Goal: Information Seeking & Learning: Learn about a topic

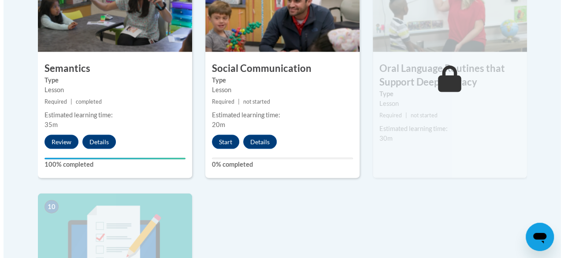
scroll to position [840, 0]
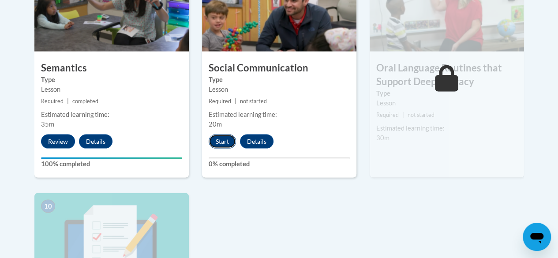
click at [223, 141] on button "Start" at bounding box center [222, 141] width 27 height 14
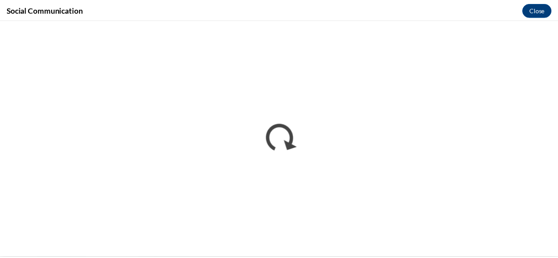
scroll to position [0, 0]
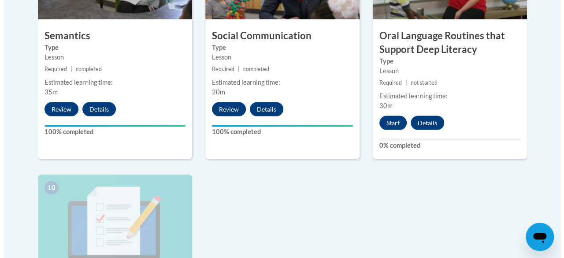
scroll to position [868, 0]
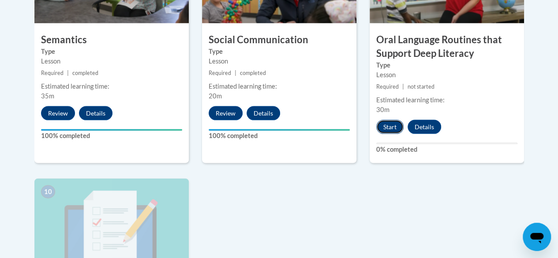
click at [388, 129] on button "Start" at bounding box center [389, 127] width 27 height 14
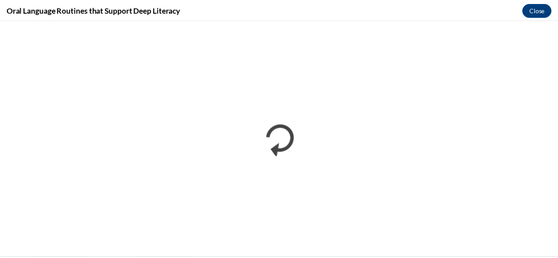
scroll to position [0, 0]
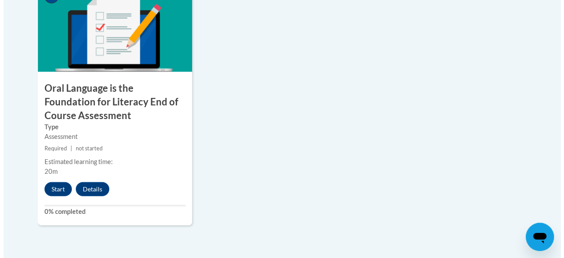
scroll to position [1063, 0]
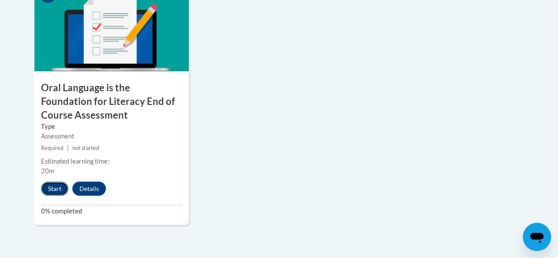
click at [60, 184] on button "Start" at bounding box center [54, 189] width 27 height 14
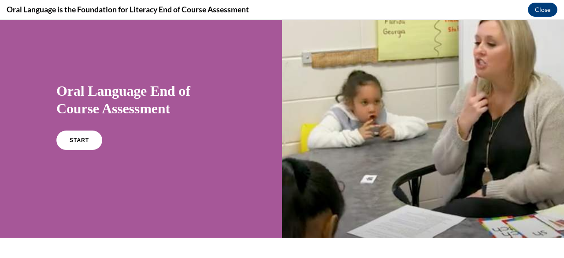
scroll to position [21, 0]
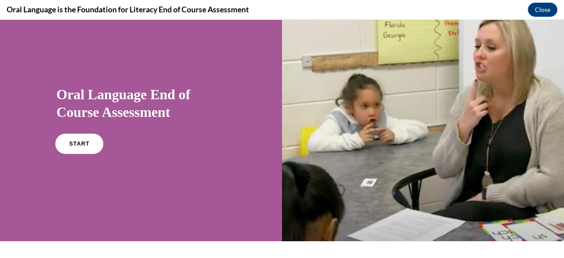
click at [81, 145] on span "START" at bounding box center [79, 144] width 20 height 7
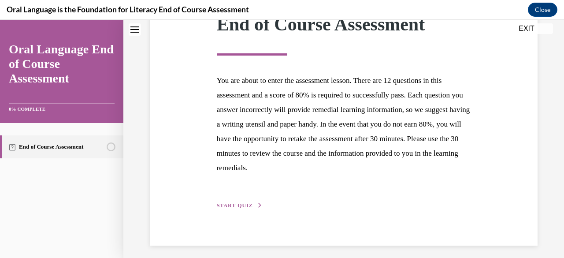
scroll to position [146, 0]
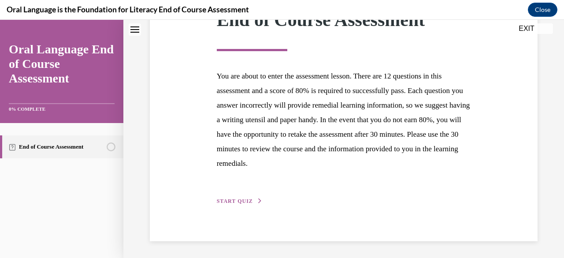
click at [240, 198] on span "START QUIZ" at bounding box center [235, 201] width 36 height 6
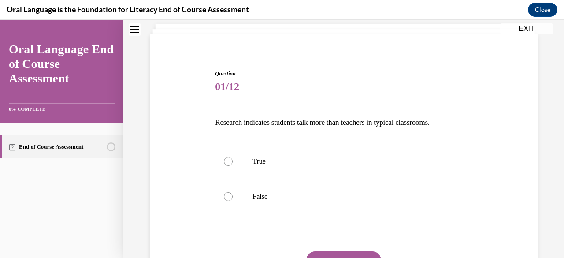
scroll to position [55, 0]
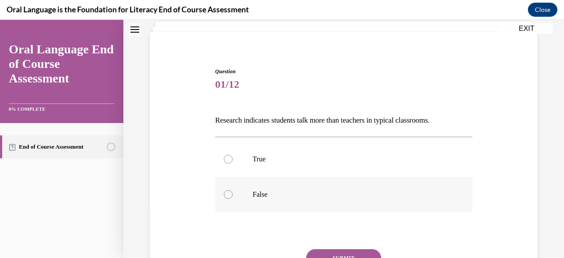
click at [257, 198] on p "False" at bounding box center [352, 194] width 198 height 9
click at [233, 198] on input "False" at bounding box center [228, 194] width 9 height 9
radio input "true"
click at [332, 255] on button "SUBMIT" at bounding box center [343, 258] width 75 height 18
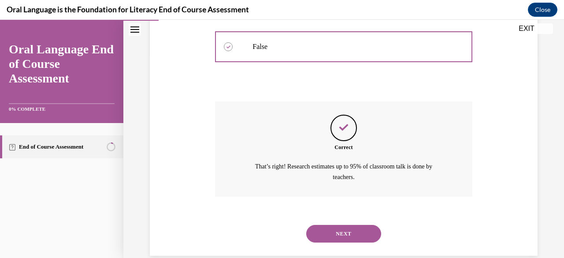
click at [328, 227] on button "NEXT" at bounding box center [343, 234] width 75 height 18
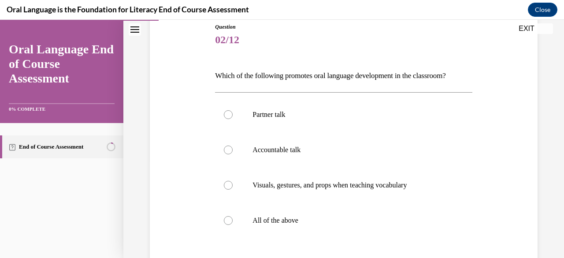
scroll to position [100, 0]
click at [328, 227] on label "All of the above" at bounding box center [343, 219] width 257 height 35
click at [233, 224] on input "All of the above" at bounding box center [228, 220] width 9 height 9
radio input "true"
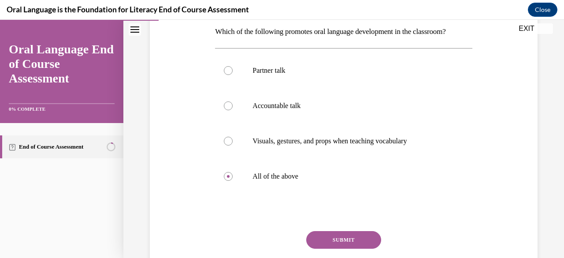
scroll to position [144, 0]
click at [328, 231] on button "SUBMIT" at bounding box center [343, 240] width 75 height 18
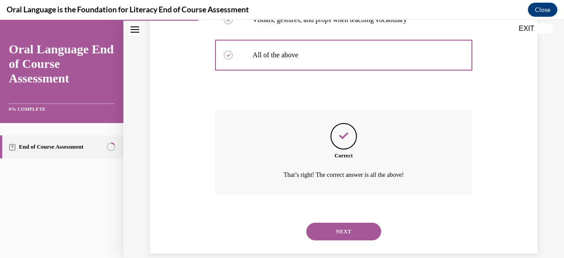
scroll to position [266, 0]
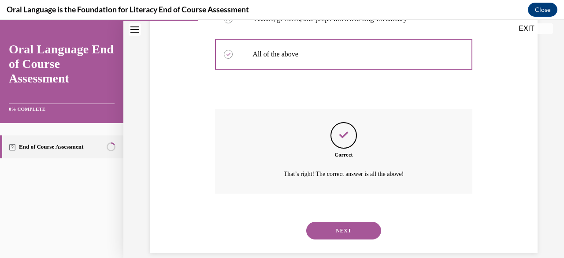
click at [328, 231] on button "NEXT" at bounding box center [343, 231] width 75 height 18
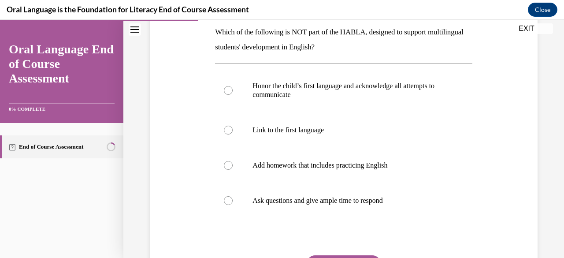
scroll to position [143, 0]
click at [330, 164] on p "Add homework that includes practicing English" at bounding box center [352, 165] width 198 height 9
click at [233, 164] on input "Add homework that includes practicing English" at bounding box center [228, 165] width 9 height 9
radio input "true"
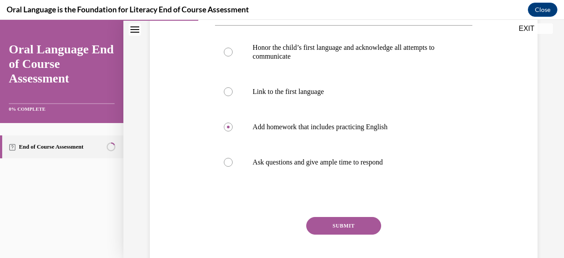
click at [322, 221] on button "SUBMIT" at bounding box center [343, 226] width 75 height 18
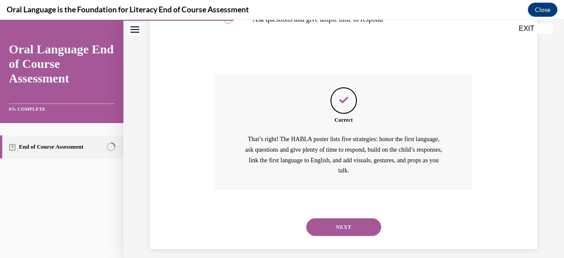
click at [322, 221] on button "NEXT" at bounding box center [343, 227] width 75 height 18
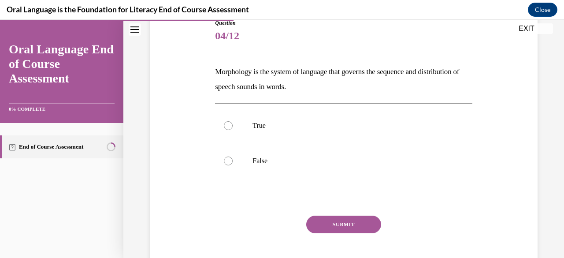
scroll to position [104, 0]
click at [335, 134] on label "True" at bounding box center [343, 125] width 257 height 35
click at [233, 130] on input "True" at bounding box center [228, 125] width 9 height 9
radio input "true"
click at [340, 228] on button "SUBMIT" at bounding box center [343, 224] width 75 height 18
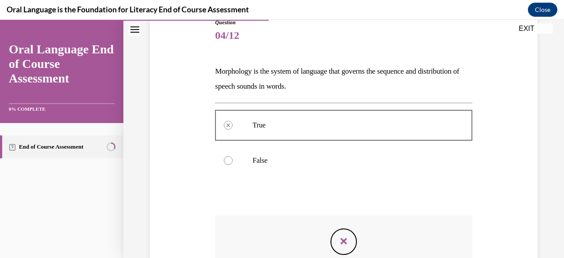
scroll to position [222, 0]
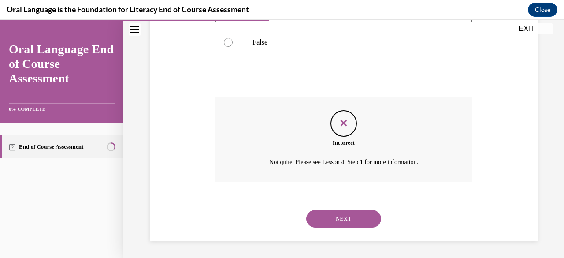
click at [342, 218] on button "NEXT" at bounding box center [343, 219] width 75 height 18
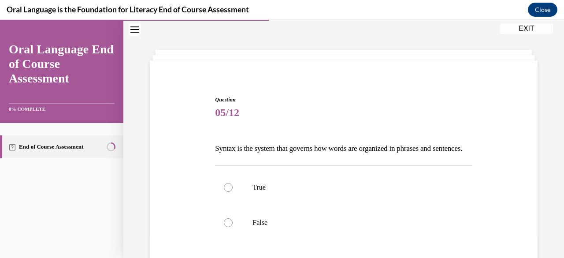
scroll to position [69, 0]
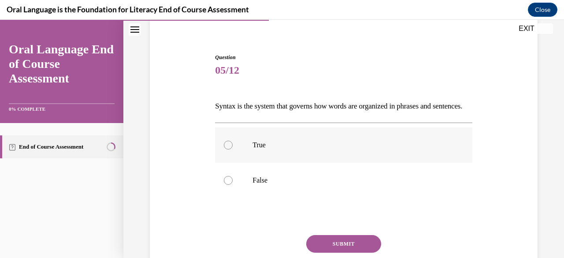
click at [290, 149] on p "True" at bounding box center [352, 145] width 198 height 9
click at [233, 149] on input "True" at bounding box center [228, 145] width 9 height 9
radio input "true"
click at [319, 251] on button "SUBMIT" at bounding box center [343, 244] width 75 height 18
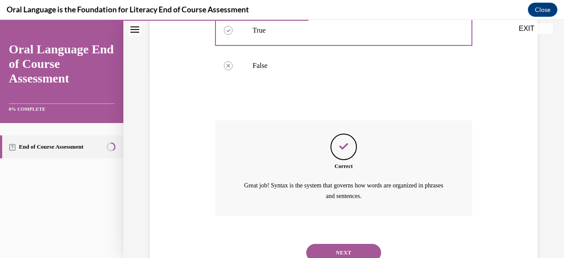
scroll to position [232, 0]
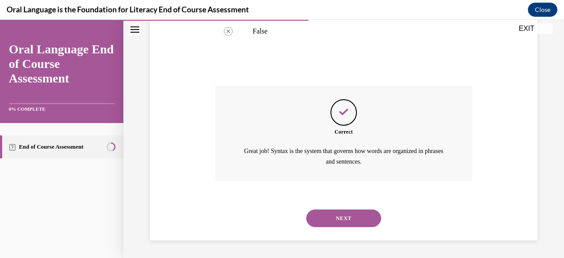
click at [329, 218] on button "NEXT" at bounding box center [343, 218] width 75 height 18
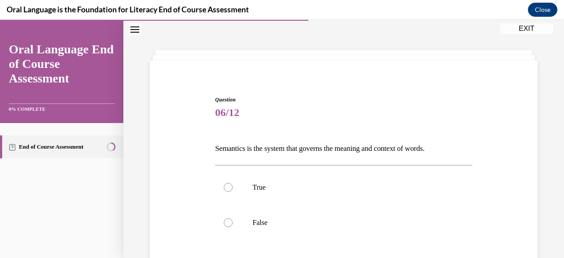
scroll to position [64, 0]
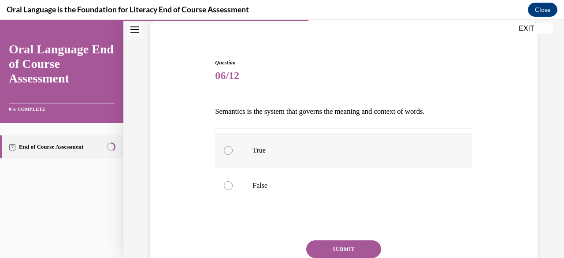
click at [283, 157] on label "True" at bounding box center [343, 150] width 257 height 35
click at [233, 155] on input "True" at bounding box center [228, 150] width 9 height 9
radio input "true"
click at [321, 245] on button "SUBMIT" at bounding box center [343, 249] width 75 height 18
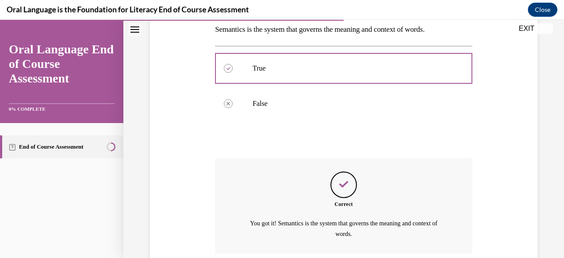
scroll to position [217, 0]
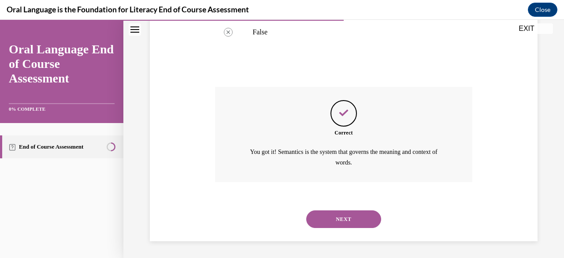
click at [329, 217] on button "NEXT" at bounding box center [343, 219] width 75 height 18
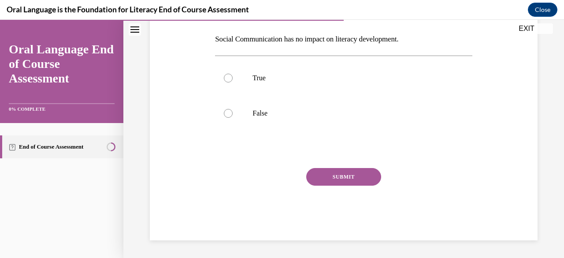
scroll to position [27, 0]
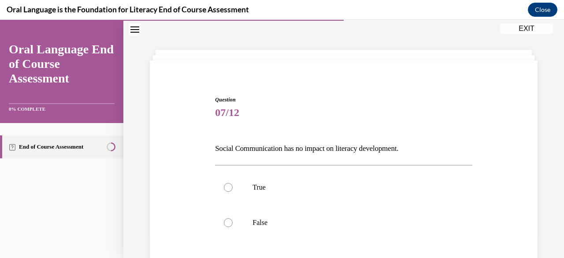
click at [329, 217] on label "False" at bounding box center [343, 222] width 257 height 35
click at [233, 218] on input "False" at bounding box center [228, 222] width 9 height 9
radio input "true"
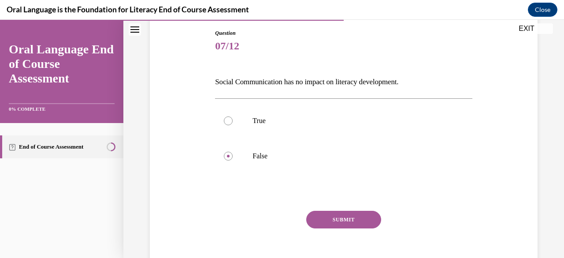
scroll to position [94, 0]
click at [329, 217] on button "SUBMIT" at bounding box center [343, 219] width 75 height 18
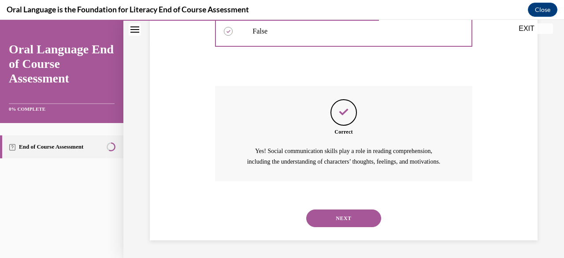
click at [329, 216] on button "NEXT" at bounding box center [343, 218] width 75 height 18
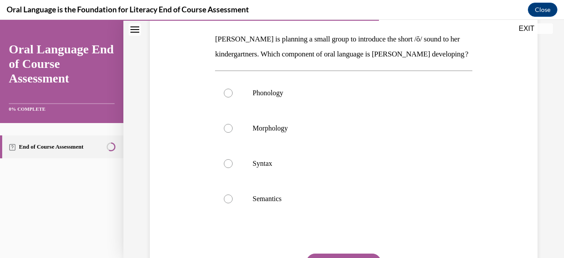
scroll to position [123, 0]
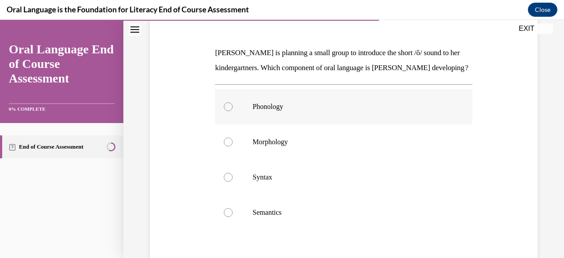
click at [303, 124] on label "Phonology" at bounding box center [343, 106] width 257 height 35
click at [233, 111] on input "Phonology" at bounding box center [228, 106] width 9 height 9
radio input "true"
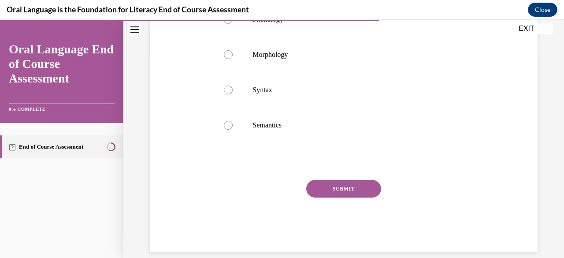
click at [326, 198] on button "SUBMIT" at bounding box center [343, 189] width 75 height 18
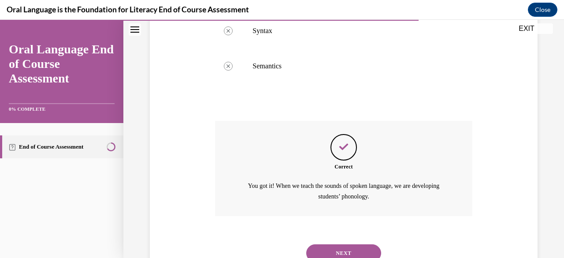
scroll to position [311, 0]
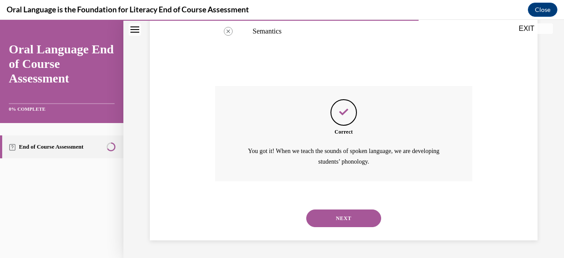
click at [331, 217] on button "NEXT" at bounding box center [343, 218] width 75 height 18
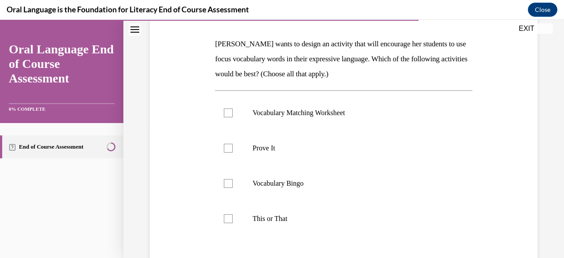
scroll to position [131, 0]
click at [324, 184] on p "Vocabulary Bingo" at bounding box center [352, 183] width 198 height 9
click at [233, 184] on input "Vocabulary Bingo" at bounding box center [228, 183] width 9 height 9
checkbox input "true"
click at [317, 209] on label "This or That" at bounding box center [343, 218] width 257 height 35
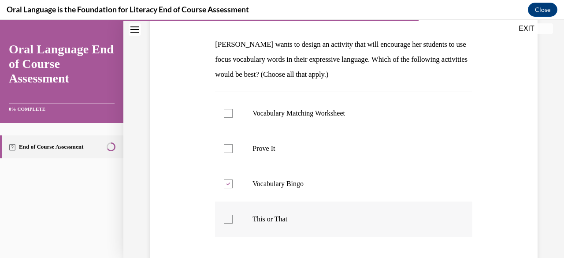
click at [233, 215] on input "This or That" at bounding box center [228, 219] width 9 height 9
checkbox input "true"
click at [303, 113] on p "Vocabulary Matching Worksheet" at bounding box center [352, 113] width 198 height 9
click at [233, 113] on input "Vocabulary Matching Worksheet" at bounding box center [228, 113] width 9 height 9
checkbox input "true"
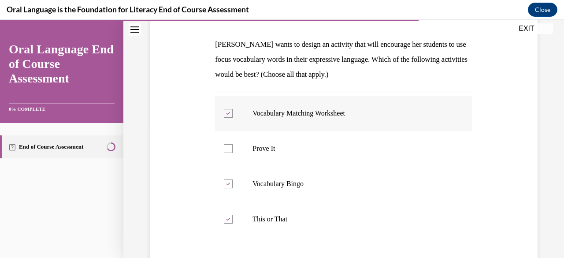
scroll to position [210, 0]
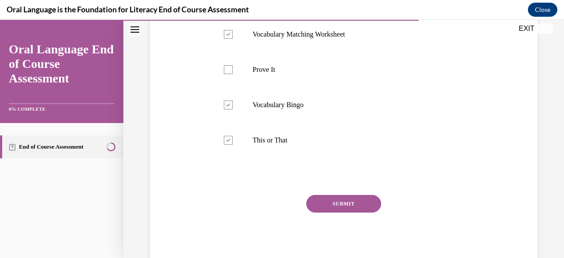
click at [338, 198] on button "SUBMIT" at bounding box center [343, 204] width 75 height 18
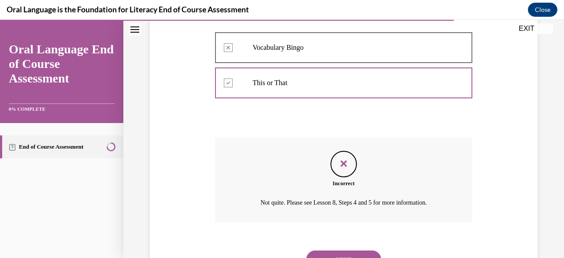
scroll to position [308, 0]
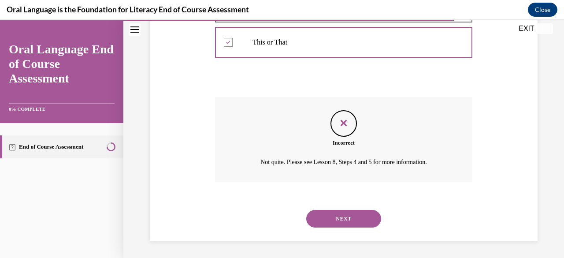
click at [342, 214] on button "NEXT" at bounding box center [343, 219] width 75 height 18
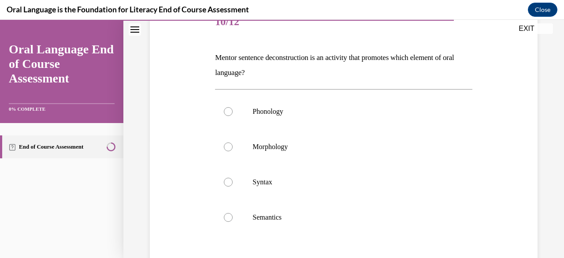
scroll to position [118, 0]
click at [239, 180] on label "Syntax" at bounding box center [343, 181] width 257 height 35
click at [233, 180] on input "Syntax" at bounding box center [228, 181] width 9 height 9
radio input "true"
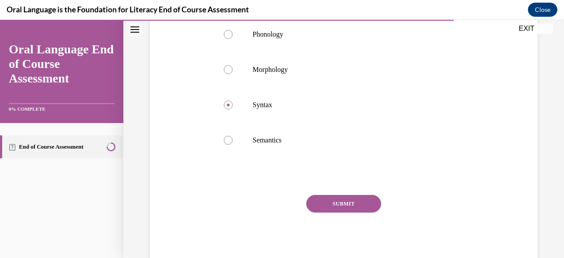
click at [350, 202] on button "SUBMIT" at bounding box center [343, 204] width 75 height 18
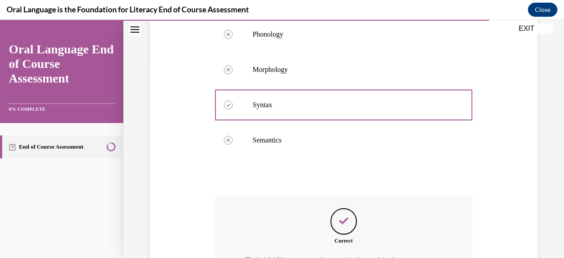
scroll to position [303, 0]
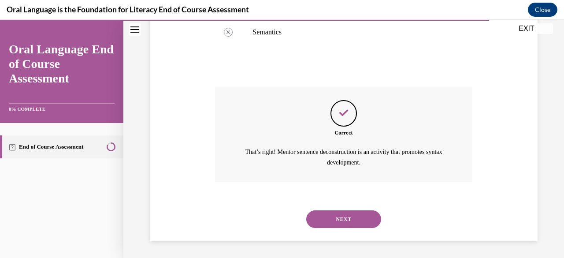
click at [343, 210] on button "NEXT" at bounding box center [343, 219] width 75 height 18
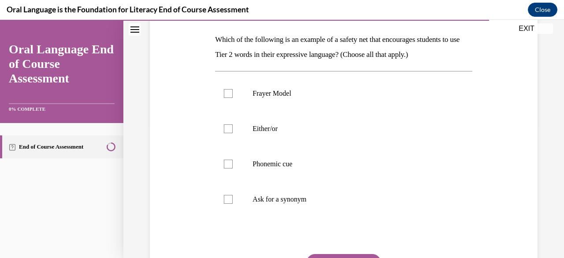
scroll to position [136, 0]
click at [303, 126] on p "Either/or" at bounding box center [352, 128] width 198 height 9
click at [233, 126] on input "Either/or" at bounding box center [228, 128] width 9 height 9
checkbox input "true"
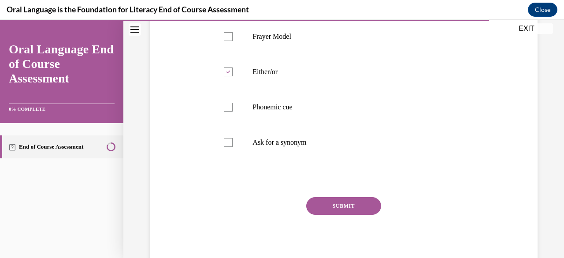
click at [339, 209] on button "SUBMIT" at bounding box center [343, 206] width 75 height 18
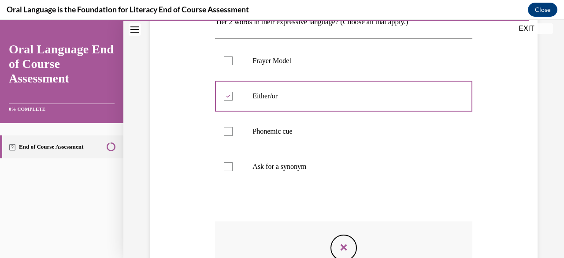
scroll to position [293, 0]
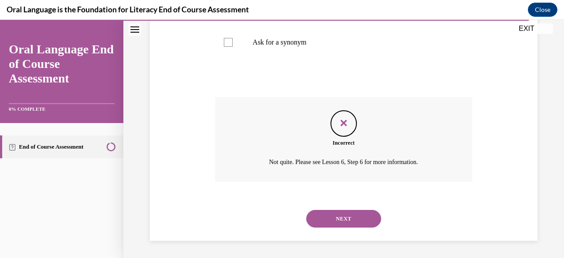
click at [339, 210] on button "NEXT" at bounding box center [343, 219] width 75 height 18
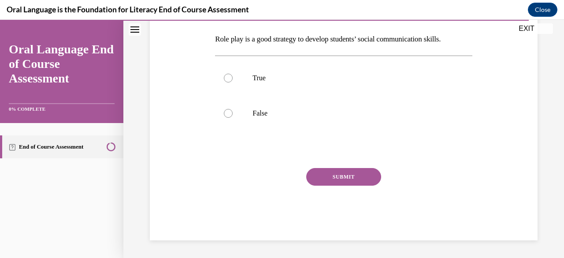
scroll to position [27, 0]
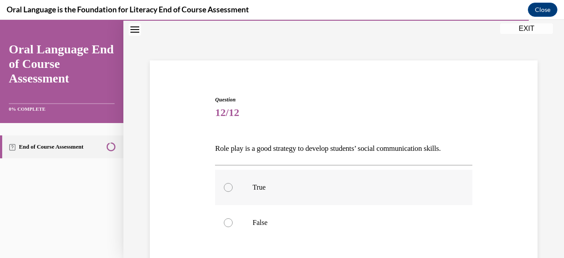
click at [323, 184] on p "True" at bounding box center [352, 187] width 198 height 9
click at [233, 184] on input "True" at bounding box center [228, 187] width 9 height 9
radio input "true"
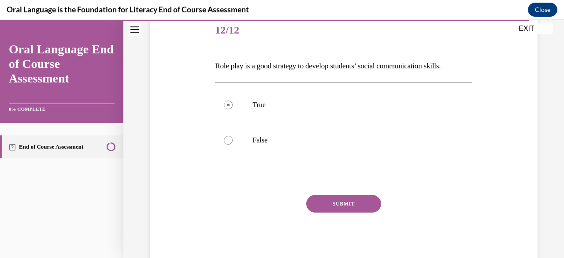
click at [328, 204] on button "SUBMIT" at bounding box center [343, 204] width 75 height 18
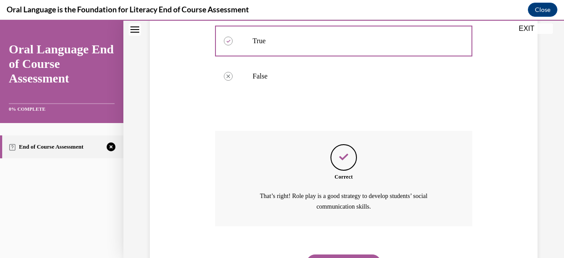
scroll to position [217, 0]
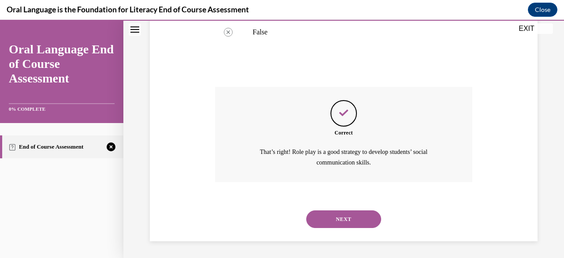
click at [332, 214] on button "NEXT" at bounding box center [343, 219] width 75 height 18
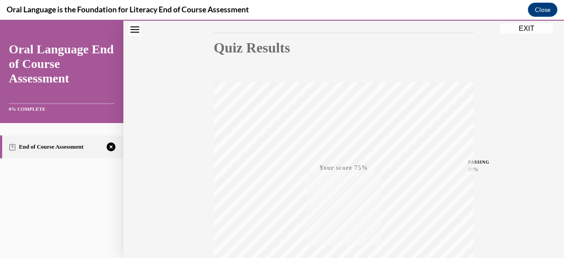
scroll to position [213, 0]
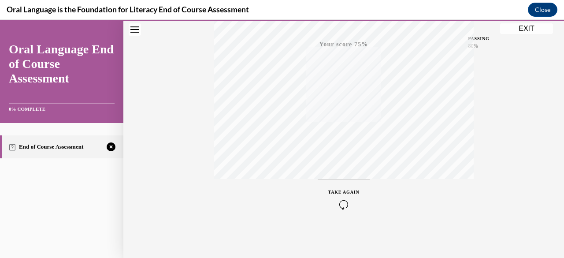
click at [342, 201] on icon "button" at bounding box center [343, 205] width 31 height 10
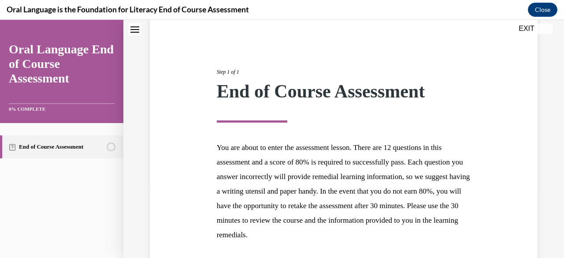
scroll to position [146, 0]
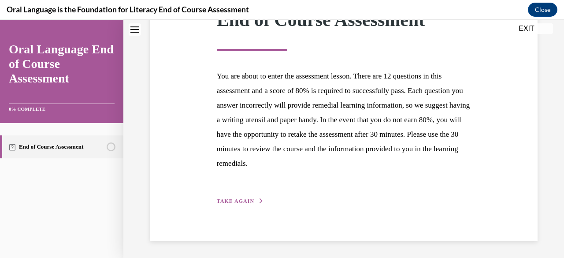
click at [227, 200] on span "TAKE AGAIN" at bounding box center [235, 201] width 37 height 6
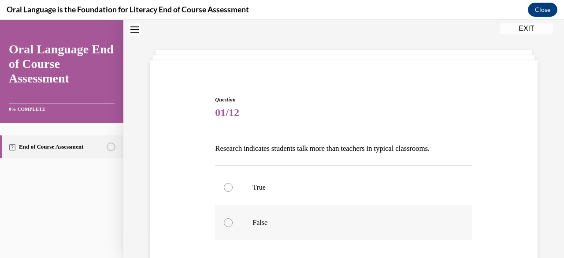
click at [290, 214] on label "False" at bounding box center [343, 222] width 257 height 35
click at [233, 218] on input "False" at bounding box center [228, 222] width 9 height 9
radio input "true"
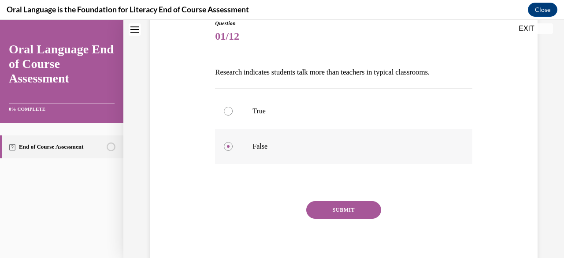
scroll to position [104, 0]
click at [317, 210] on button "SUBMIT" at bounding box center [343, 209] width 75 height 18
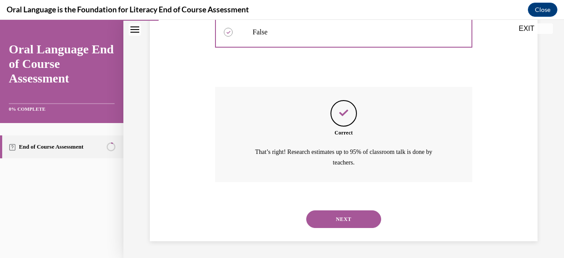
click at [317, 210] on button "NEXT" at bounding box center [343, 219] width 75 height 18
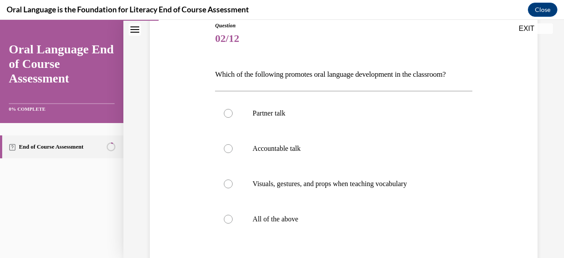
scroll to position [109, 0]
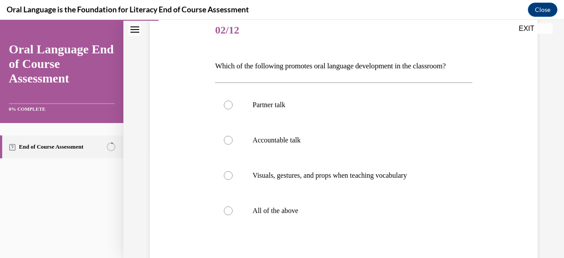
click at [317, 210] on p "All of the above" at bounding box center [352, 210] width 198 height 9
click at [233, 210] on input "All of the above" at bounding box center [228, 210] width 9 height 9
radio input "true"
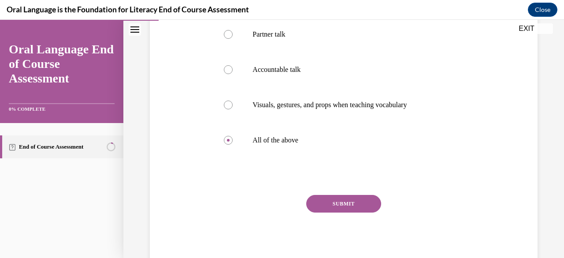
click at [317, 210] on button "SUBMIT" at bounding box center [343, 204] width 75 height 18
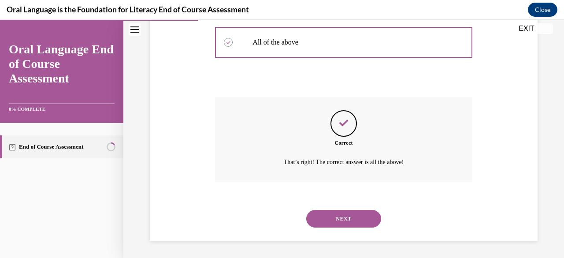
click at [317, 210] on button "NEXT" at bounding box center [343, 219] width 75 height 18
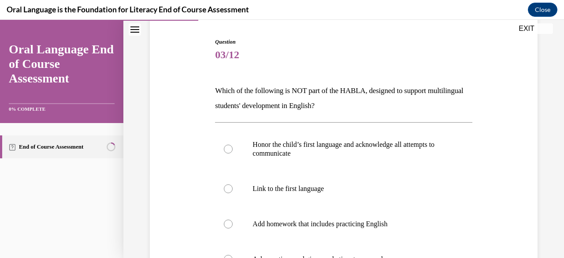
scroll to position [127, 0]
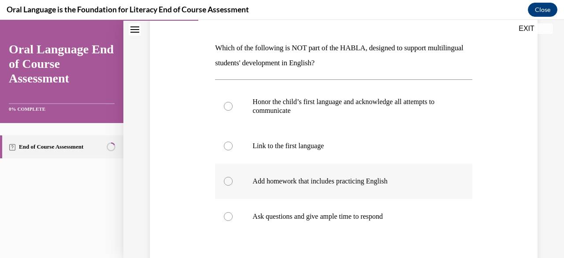
click at [317, 176] on label "Add homework that includes practicing English" at bounding box center [343, 181] width 257 height 35
click at [233, 177] on input "Add homework that includes practicing English" at bounding box center [228, 181] width 9 height 9
radio input "true"
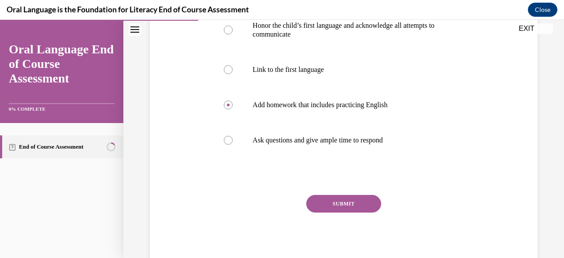
click at [324, 202] on button "SUBMIT" at bounding box center [343, 204] width 75 height 18
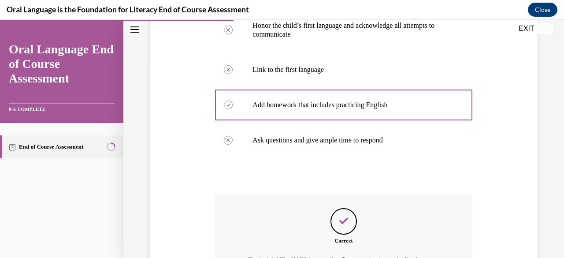
scroll to position [333, 0]
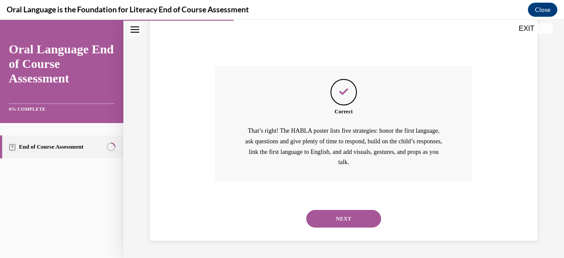
click at [328, 218] on button "NEXT" at bounding box center [343, 219] width 75 height 18
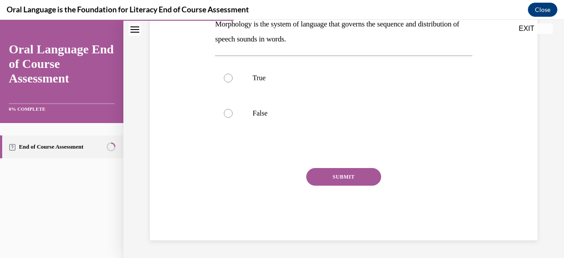
scroll to position [27, 0]
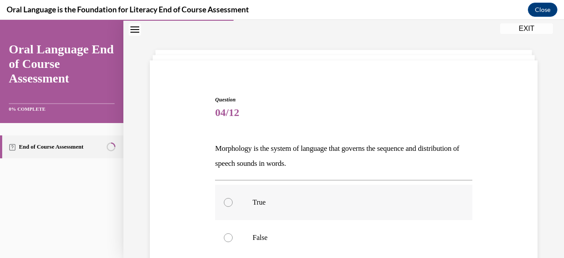
click at [325, 191] on label "True" at bounding box center [343, 202] width 257 height 35
click at [233, 198] on input "True" at bounding box center [228, 202] width 9 height 9
radio input "true"
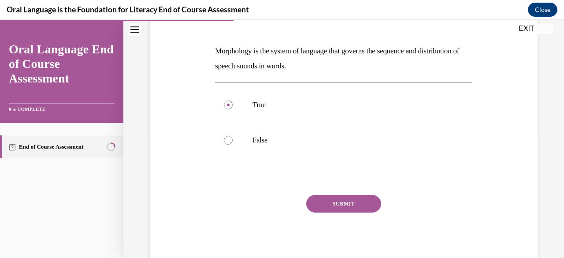
click at [326, 198] on button "SUBMIT" at bounding box center [343, 204] width 75 height 18
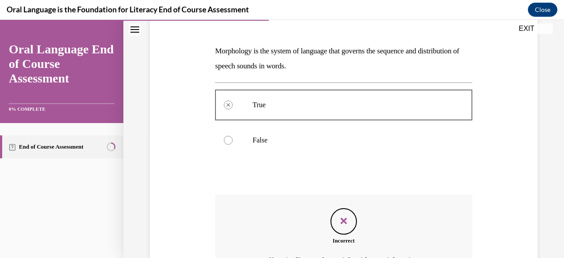
scroll to position [222, 0]
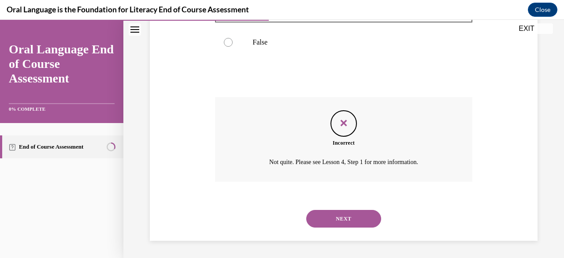
click at [332, 218] on button "NEXT" at bounding box center [343, 219] width 75 height 18
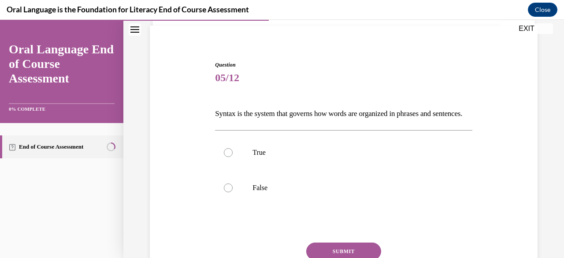
scroll to position [71, 0]
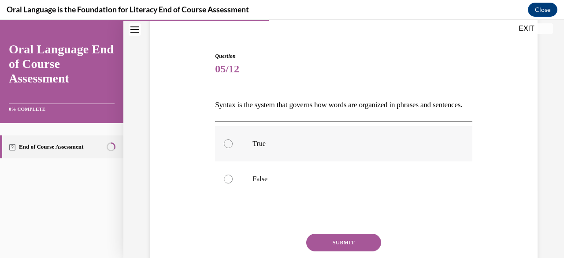
click at [308, 161] on label "True" at bounding box center [343, 143] width 257 height 35
click at [233, 148] on input "True" at bounding box center [228, 143] width 9 height 9
radio input "true"
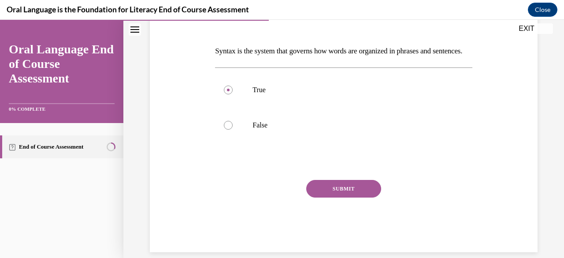
click at [328, 198] on button "SUBMIT" at bounding box center [343, 189] width 75 height 18
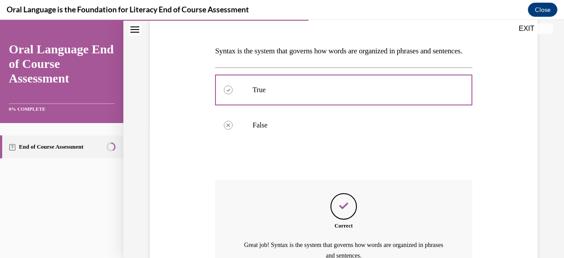
scroll to position [226, 0]
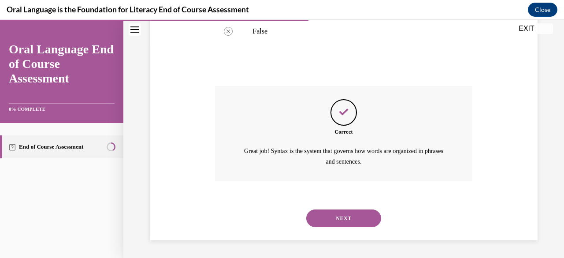
click at [335, 227] on button "NEXT" at bounding box center [343, 218] width 75 height 18
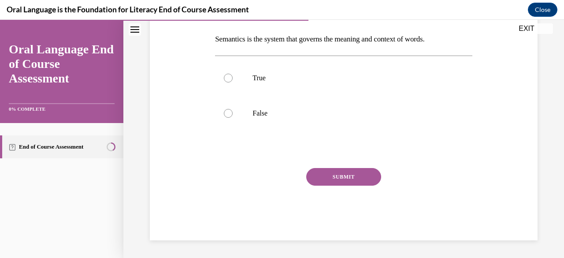
scroll to position [27, 0]
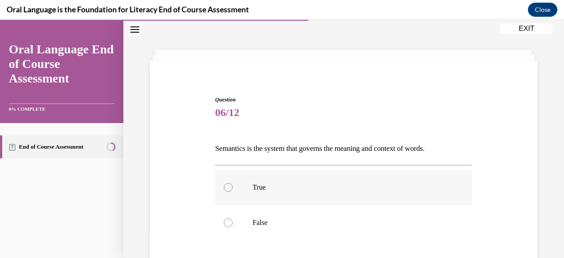
click at [325, 195] on label "True" at bounding box center [343, 187] width 257 height 35
click at [233, 192] on input "True" at bounding box center [228, 187] width 9 height 9
radio input "true"
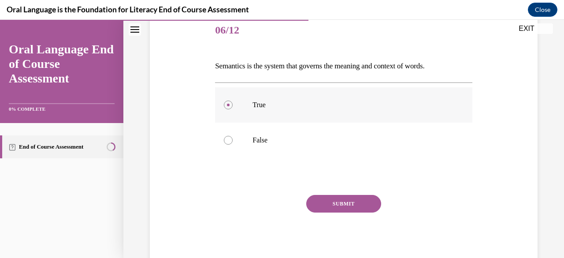
click at [325, 195] on button "SUBMIT" at bounding box center [343, 204] width 75 height 18
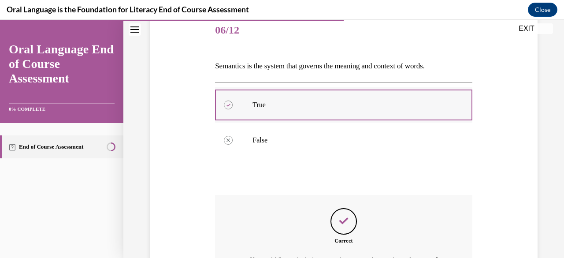
scroll to position [217, 0]
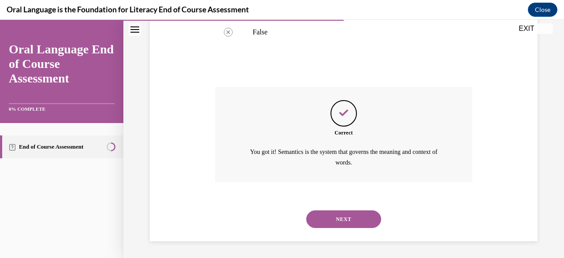
click at [330, 224] on button "NEXT" at bounding box center [343, 219] width 75 height 18
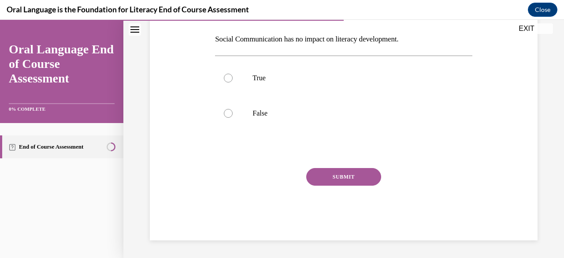
scroll to position [27, 0]
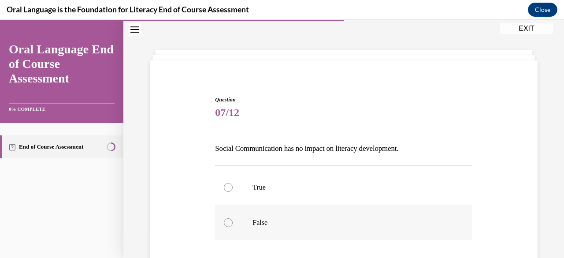
click at [319, 223] on p "False" at bounding box center [352, 222] width 198 height 9
click at [233, 223] on input "False" at bounding box center [228, 222] width 9 height 9
radio input "true"
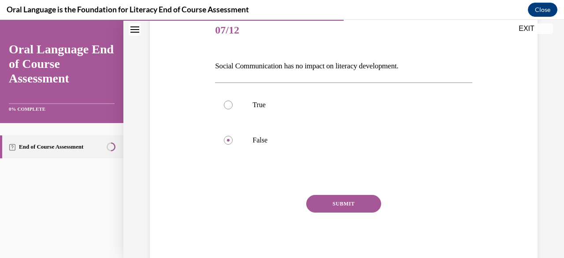
click at [322, 205] on button "SUBMIT" at bounding box center [343, 204] width 75 height 18
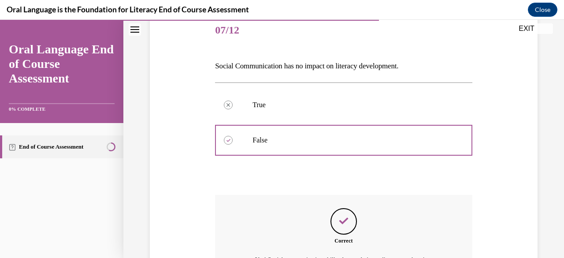
scroll to position [228, 0]
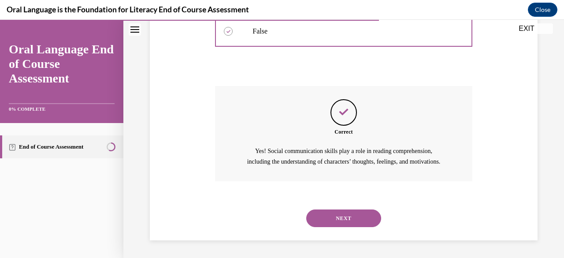
click at [325, 215] on button "NEXT" at bounding box center [343, 218] width 75 height 18
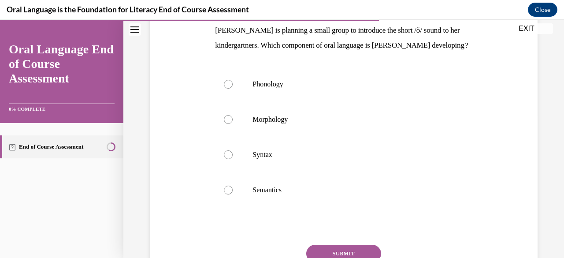
scroll to position [145, 0]
click at [304, 94] on label "Phonology" at bounding box center [343, 84] width 257 height 35
click at [233, 89] on input "Phonology" at bounding box center [228, 84] width 9 height 9
radio input "true"
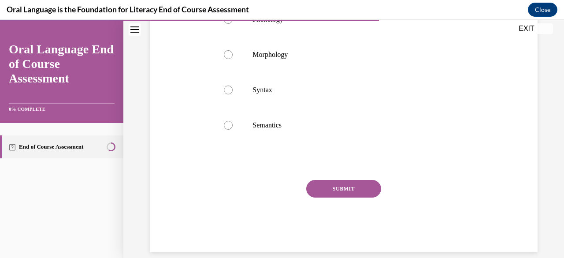
click at [334, 198] on button "SUBMIT" at bounding box center [343, 189] width 75 height 18
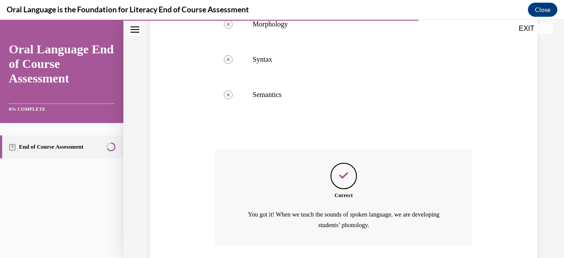
scroll to position [318, 0]
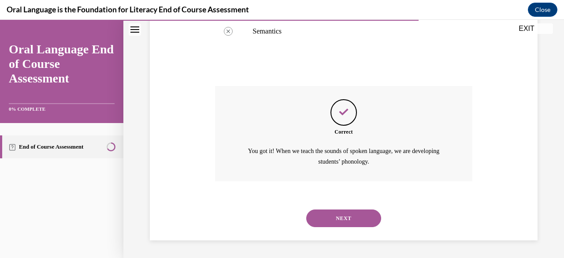
click at [335, 217] on button "NEXT" at bounding box center [343, 218] width 75 height 18
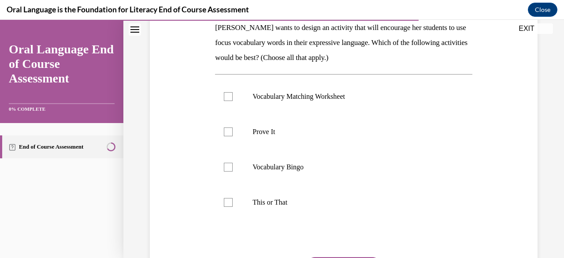
scroll to position [149, 0]
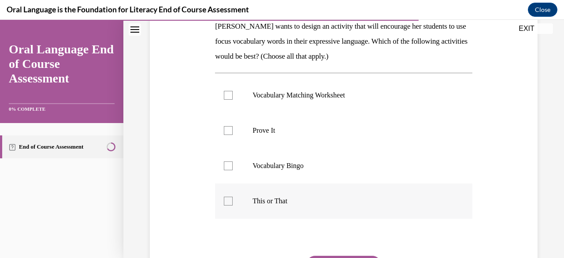
click at [303, 203] on p "This or That" at bounding box center [352, 201] width 198 height 9
click at [233, 203] on input "This or That" at bounding box center [228, 201] width 9 height 9
checkbox input "true"
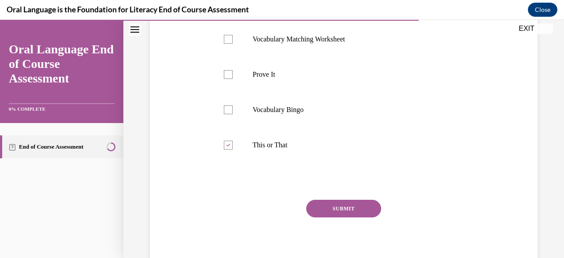
click at [317, 206] on button "SUBMIT" at bounding box center [343, 209] width 75 height 18
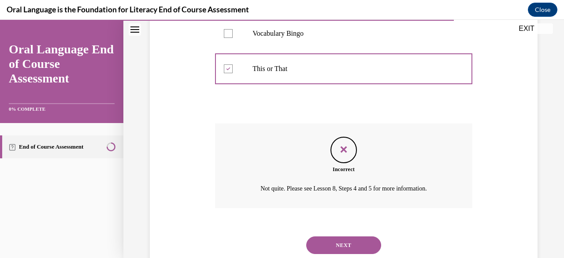
scroll to position [308, 0]
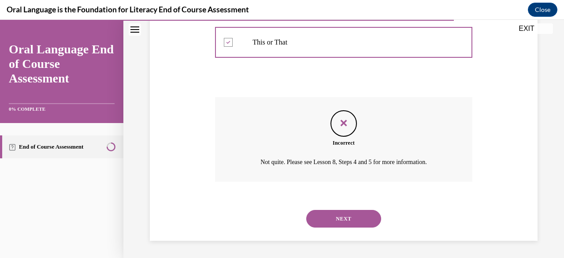
click at [339, 220] on button "NEXT" at bounding box center [343, 219] width 75 height 18
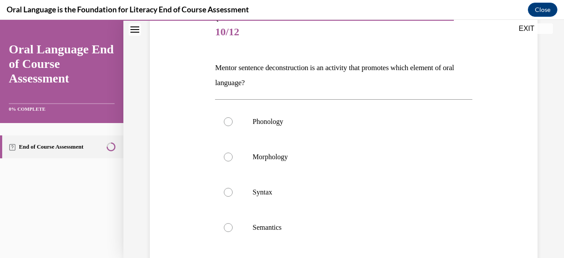
scroll to position [105, 0]
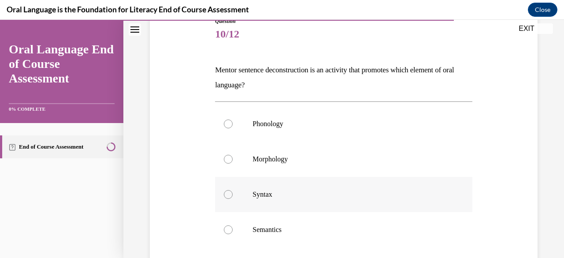
click at [274, 205] on label "Syntax" at bounding box center [343, 194] width 257 height 35
click at [233, 199] on input "Syntax" at bounding box center [228, 194] width 9 height 9
radio input "true"
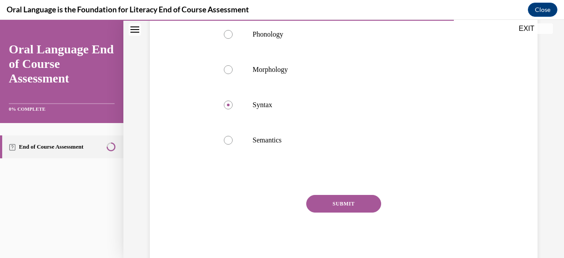
click at [329, 201] on button "SUBMIT" at bounding box center [343, 204] width 75 height 18
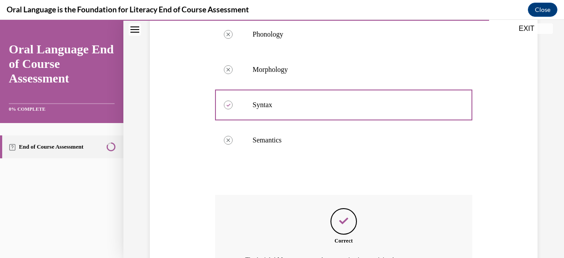
scroll to position [303, 0]
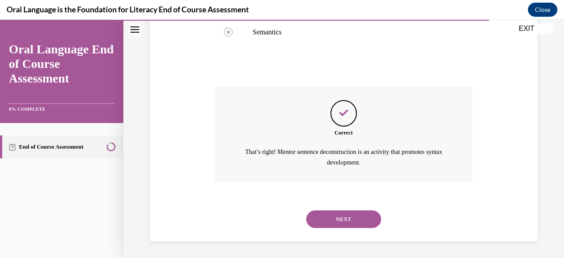
click at [332, 222] on button "NEXT" at bounding box center [343, 219] width 75 height 18
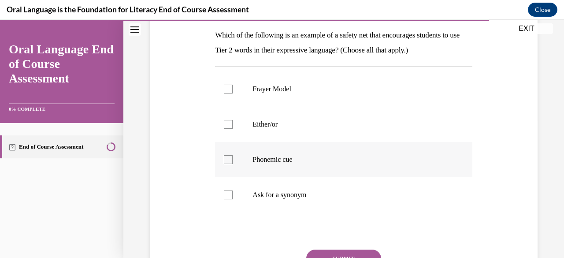
scroll to position [140, 0]
click at [314, 127] on p "Either/or" at bounding box center [352, 124] width 198 height 9
click at [233, 127] on input "Either/or" at bounding box center [228, 124] width 9 height 9
checkbox input "true"
click at [300, 92] on p "Frayer Model" at bounding box center [352, 89] width 198 height 9
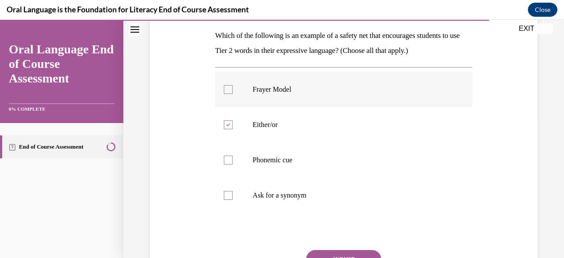
click at [233, 92] on input "Frayer Model" at bounding box center [228, 89] width 9 height 9
checkbox input "true"
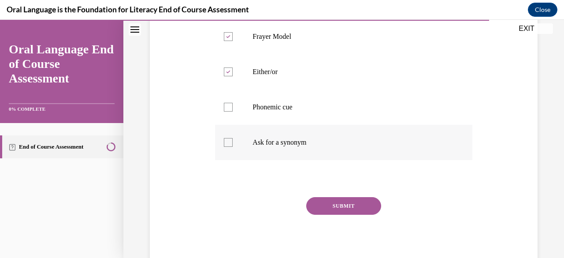
scroll to position [194, 0]
click at [328, 204] on button "SUBMIT" at bounding box center [343, 205] width 75 height 18
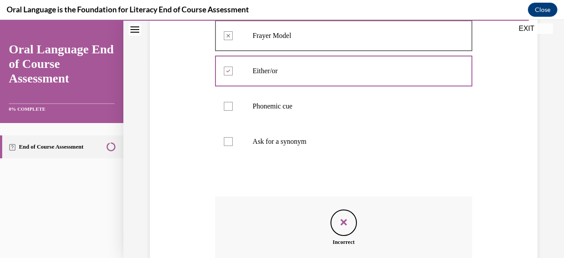
scroll to position [293, 0]
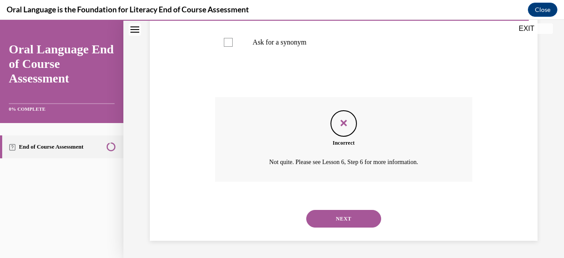
click at [330, 215] on button "NEXT" at bounding box center [343, 219] width 75 height 18
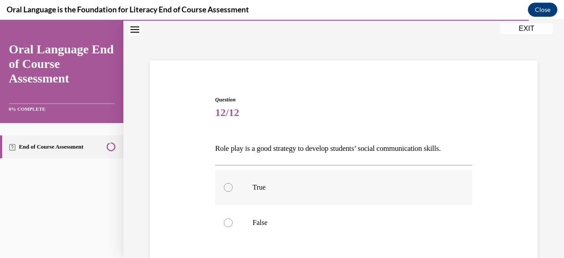
click at [312, 193] on label "True" at bounding box center [343, 187] width 257 height 35
click at [233, 192] on input "True" at bounding box center [228, 187] width 9 height 9
radio input "true"
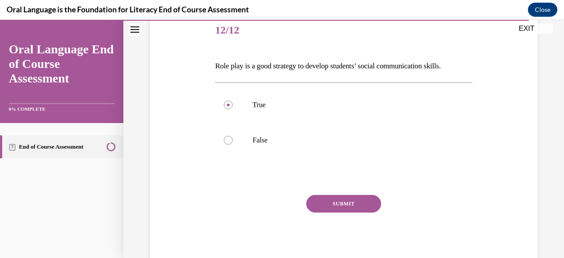
click at [326, 197] on button "SUBMIT" at bounding box center [343, 204] width 75 height 18
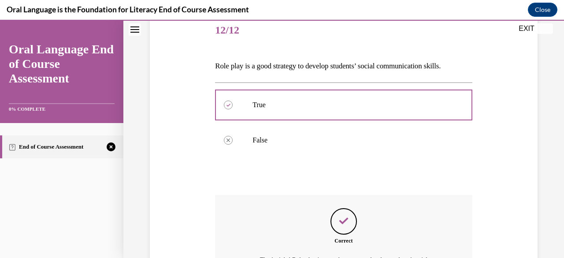
scroll to position [217, 0]
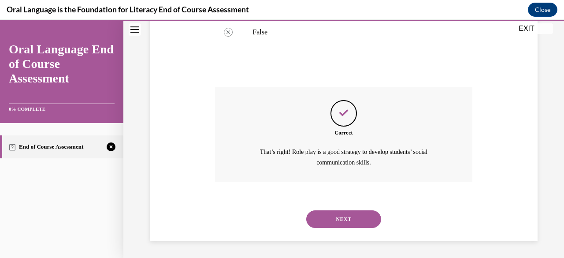
click at [325, 227] on button "NEXT" at bounding box center [343, 219] width 75 height 18
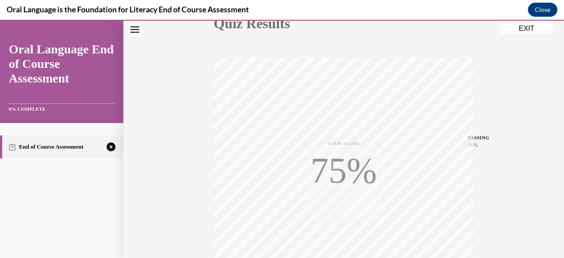
scroll to position [213, 0]
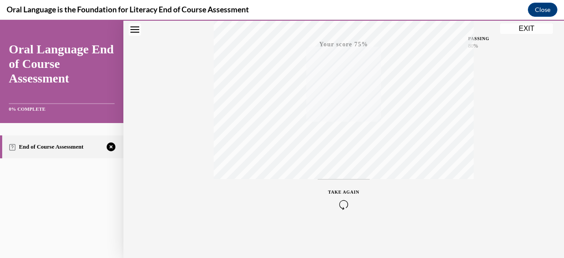
click at [340, 201] on icon "button" at bounding box center [343, 205] width 31 height 10
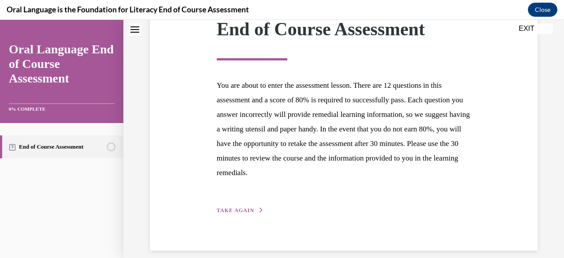
scroll to position [135, 0]
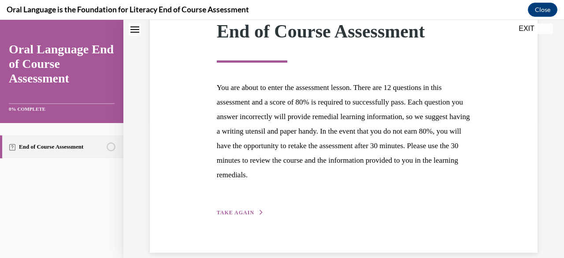
click at [248, 211] on span "TAKE AGAIN" at bounding box center [235, 212] width 37 height 6
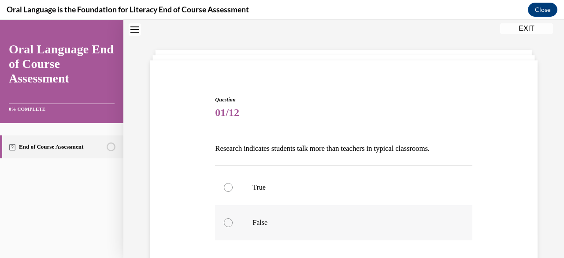
click at [292, 211] on label "False" at bounding box center [343, 222] width 257 height 35
click at [233, 218] on input "False" at bounding box center [228, 222] width 9 height 9
radio input "true"
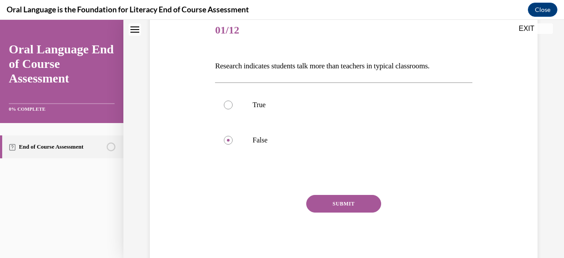
click at [330, 201] on button "SUBMIT" at bounding box center [343, 204] width 75 height 18
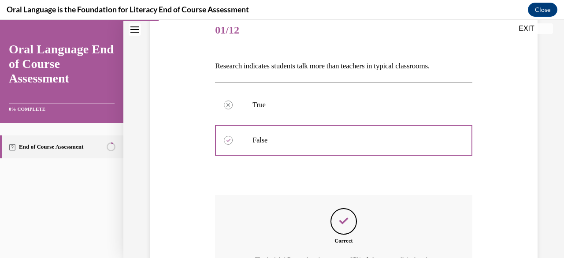
scroll to position [217, 0]
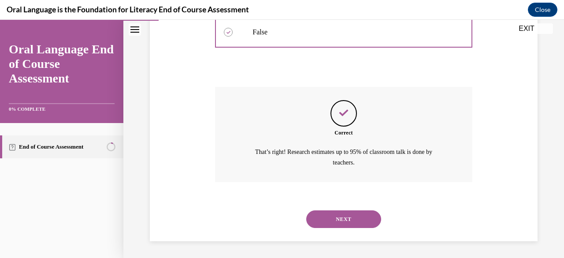
click at [336, 213] on button "NEXT" at bounding box center [343, 219] width 75 height 18
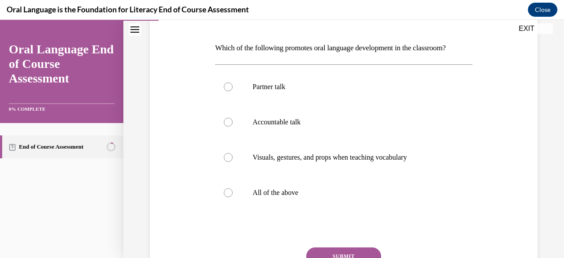
scroll to position [128, 0]
click at [317, 203] on label "All of the above" at bounding box center [343, 192] width 257 height 35
click at [233, 197] on input "All of the above" at bounding box center [228, 192] width 9 height 9
radio input "true"
click at [328, 251] on button "SUBMIT" at bounding box center [343, 256] width 75 height 18
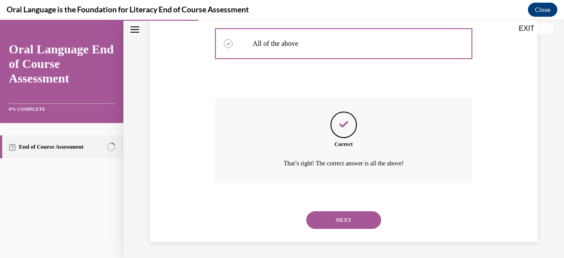
click at [335, 220] on button "NEXT" at bounding box center [343, 220] width 75 height 18
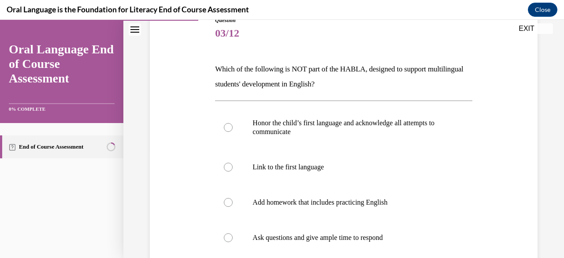
scroll to position [107, 0]
click at [333, 201] on p "Add homework that includes practicing English" at bounding box center [352, 202] width 198 height 9
click at [233, 201] on input "Add homework that includes practicing English" at bounding box center [228, 202] width 9 height 9
radio input "true"
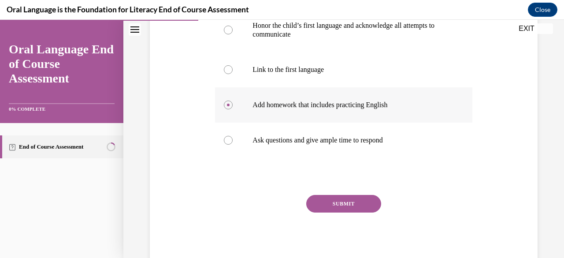
click at [333, 201] on button "SUBMIT" at bounding box center [343, 204] width 75 height 18
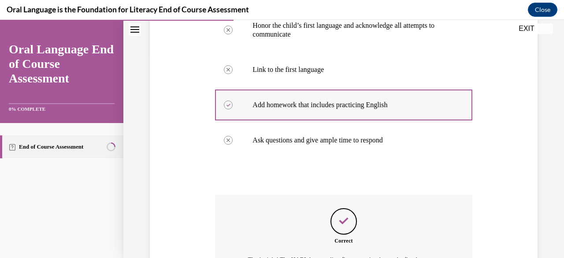
scroll to position [333, 0]
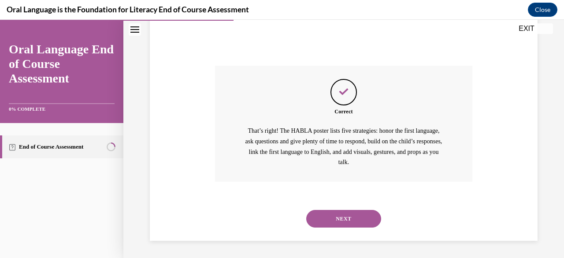
click at [332, 211] on button "NEXT" at bounding box center [343, 219] width 75 height 18
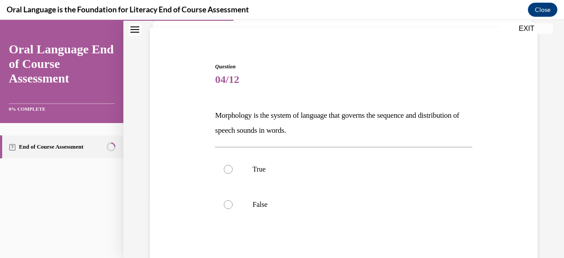
scroll to position [60, 0]
click at [280, 201] on p "False" at bounding box center [352, 205] width 198 height 9
click at [233, 201] on input "False" at bounding box center [228, 205] width 9 height 9
radio input "true"
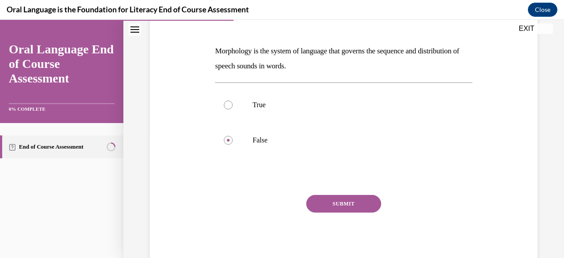
click at [320, 198] on button "SUBMIT" at bounding box center [343, 204] width 75 height 18
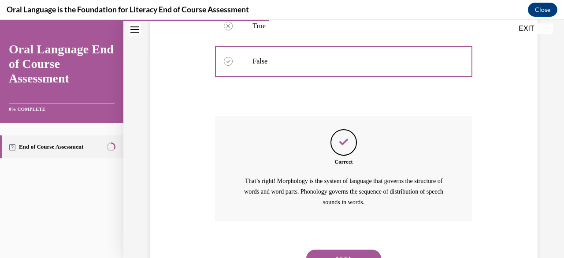
scroll to position [243, 0]
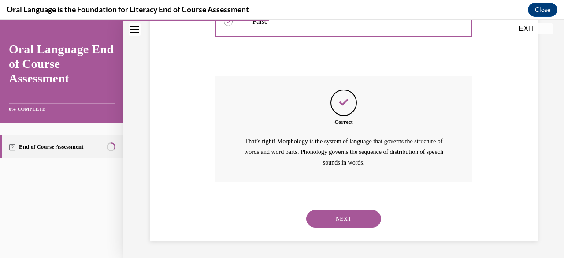
click at [335, 223] on button "NEXT" at bounding box center [343, 219] width 75 height 18
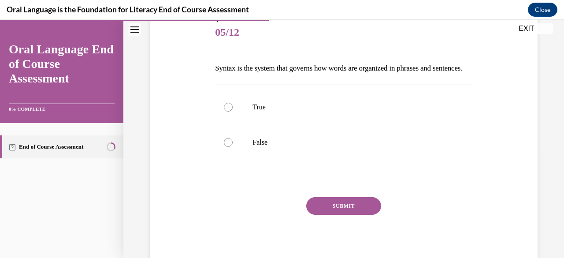
scroll to position [107, 0]
click at [283, 114] on label "True" at bounding box center [343, 107] width 257 height 35
click at [233, 112] on input "True" at bounding box center [228, 107] width 9 height 9
radio input "true"
click at [327, 215] on button "SUBMIT" at bounding box center [343, 206] width 75 height 18
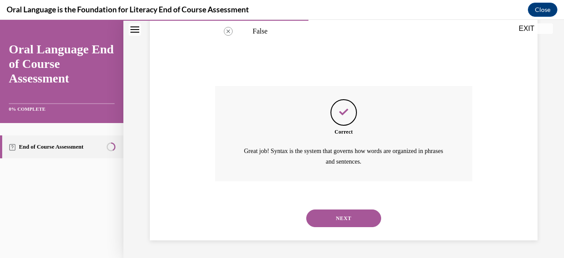
click at [327, 217] on button "NEXT" at bounding box center [343, 218] width 75 height 18
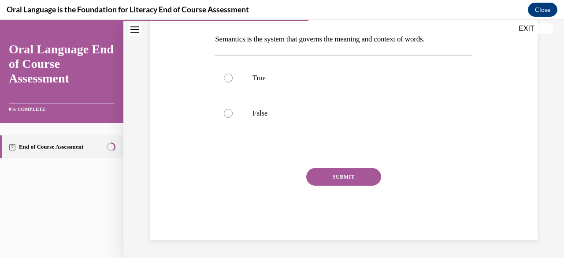
scroll to position [27, 0]
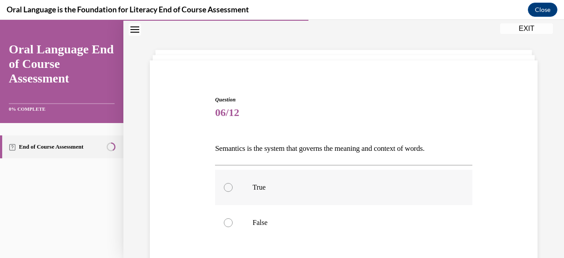
click at [314, 196] on label "True" at bounding box center [343, 187] width 257 height 35
click at [233, 192] on input "True" at bounding box center [228, 187] width 9 height 9
radio input "true"
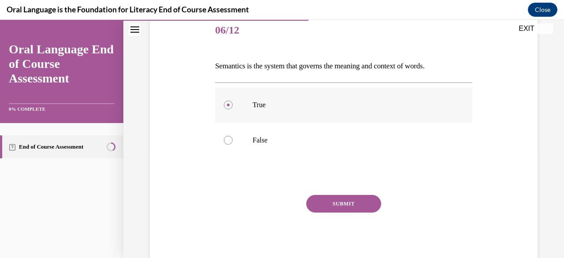
scroll to position [109, 0]
click at [324, 204] on button "SUBMIT" at bounding box center [343, 204] width 75 height 18
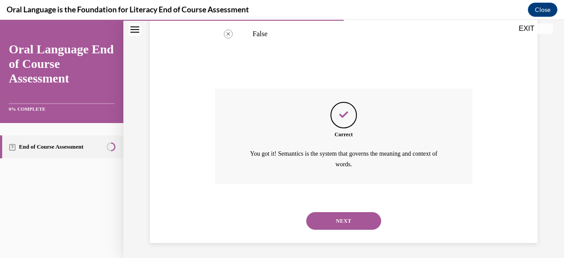
click at [326, 214] on button "NEXT" at bounding box center [343, 221] width 75 height 18
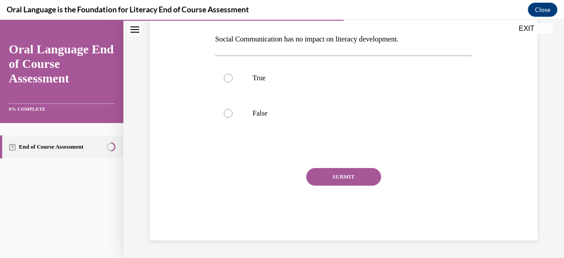
scroll to position [27, 0]
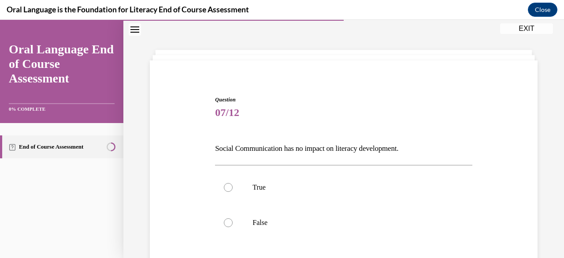
click at [326, 214] on label "False" at bounding box center [343, 222] width 257 height 35
click at [233, 218] on input "False" at bounding box center [228, 222] width 9 height 9
radio input "true"
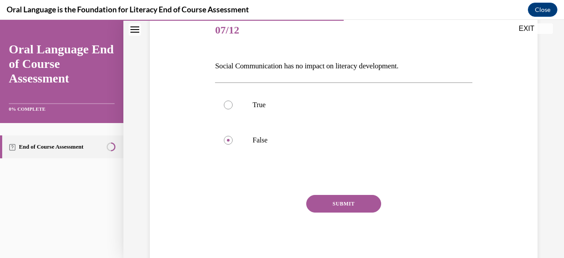
click at [326, 201] on button "SUBMIT" at bounding box center [343, 204] width 75 height 18
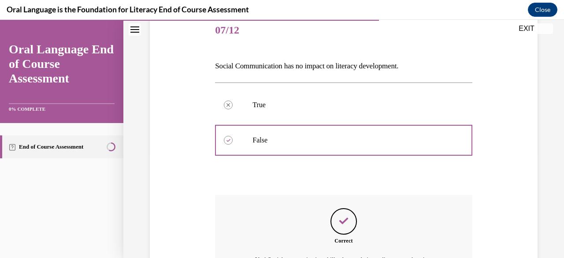
scroll to position [228, 0]
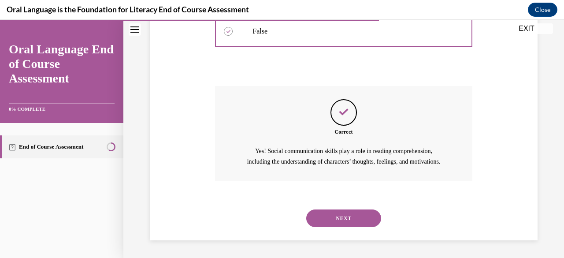
click at [330, 221] on button "NEXT" at bounding box center [343, 218] width 75 height 18
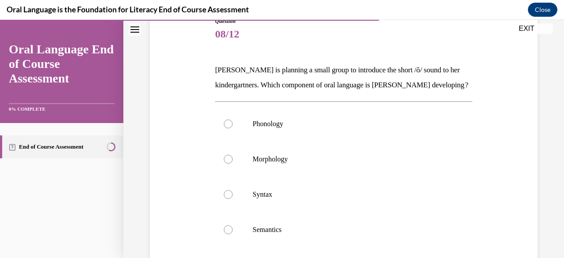
scroll to position [106, 0]
click at [328, 128] on p "Phonology" at bounding box center [352, 123] width 198 height 9
click at [233, 128] on input "Phonology" at bounding box center [228, 123] width 9 height 9
radio input "true"
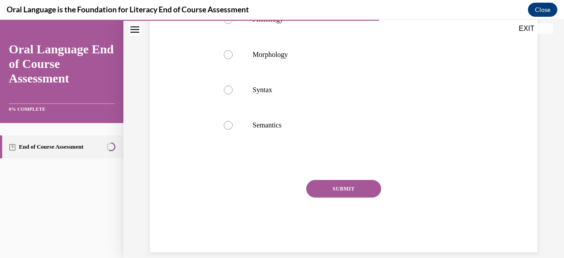
click at [334, 198] on button "SUBMIT" at bounding box center [343, 189] width 75 height 18
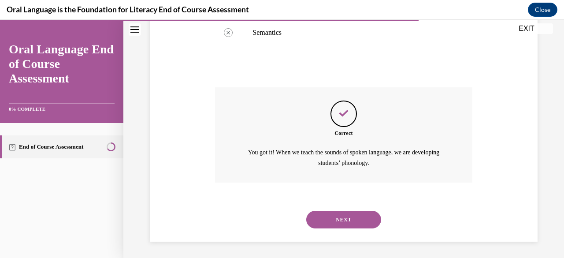
click at [332, 228] on button "NEXT" at bounding box center [343, 220] width 75 height 18
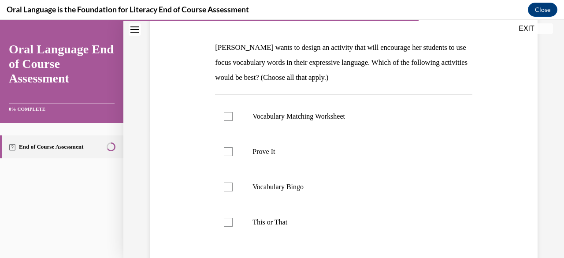
scroll to position [127, 0]
click at [316, 226] on p "This or That" at bounding box center [352, 222] width 198 height 9
click at [233, 226] on input "This or That" at bounding box center [228, 222] width 9 height 9
checkbox input "true"
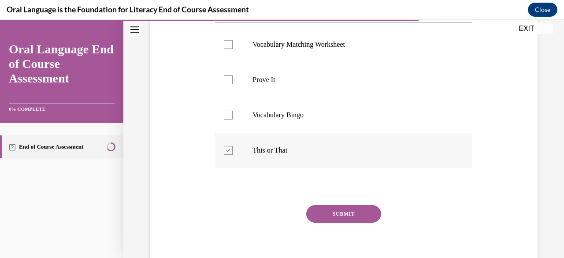
scroll to position [210, 0]
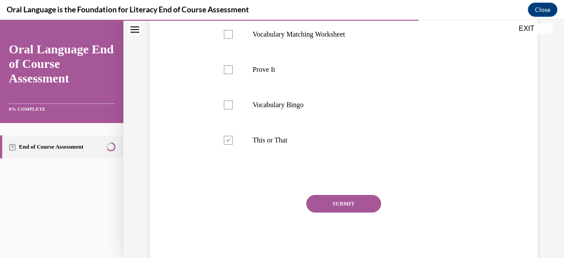
click at [324, 205] on button "SUBMIT" at bounding box center [343, 204] width 75 height 18
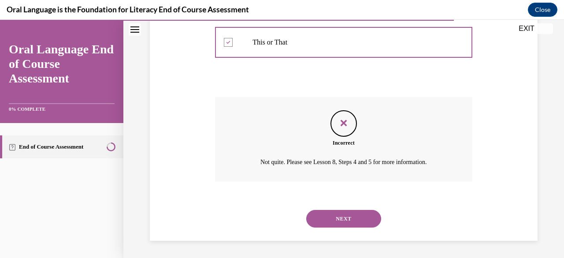
scroll to position [307, 0]
click at [324, 213] on button "NEXT" at bounding box center [343, 219] width 75 height 18
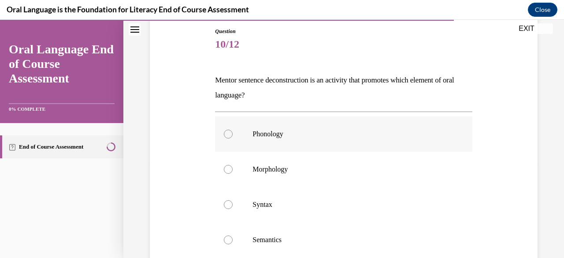
scroll to position [96, 0]
click at [277, 200] on p "Syntax" at bounding box center [352, 204] width 198 height 9
click at [233, 200] on input "Syntax" at bounding box center [228, 204] width 9 height 9
radio input "true"
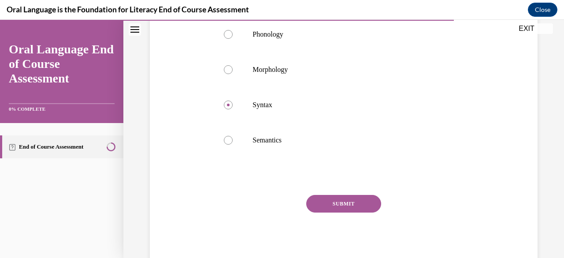
click at [333, 203] on button "SUBMIT" at bounding box center [343, 204] width 75 height 18
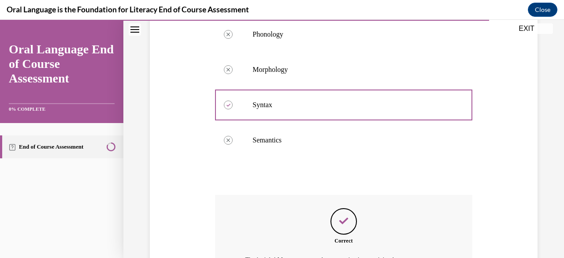
scroll to position [303, 0]
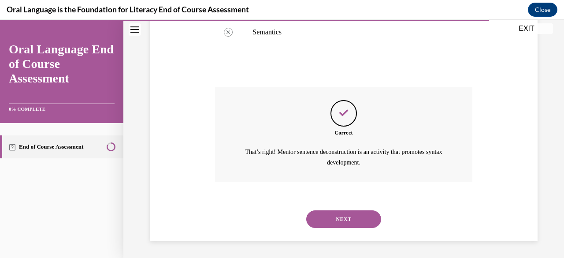
click at [334, 214] on button "NEXT" at bounding box center [343, 219] width 75 height 18
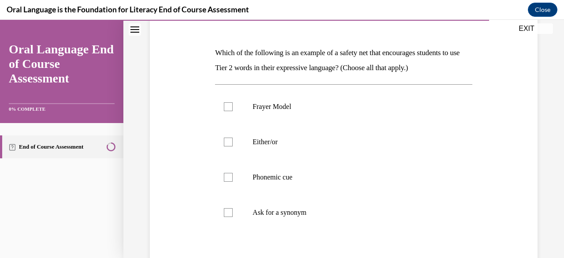
scroll to position [123, 0]
click at [295, 145] on p "Either/or" at bounding box center [352, 141] width 198 height 9
click at [233, 145] on input "Either/or" at bounding box center [228, 141] width 9 height 9
checkbox input "true"
click at [295, 201] on label "Ask for a synonym" at bounding box center [343, 211] width 257 height 35
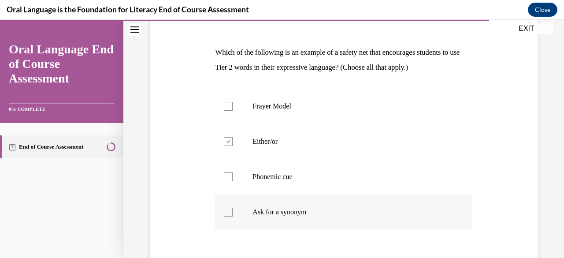
click at [233, 208] on input "Ask for a synonym" at bounding box center [228, 212] width 9 height 9
checkbox input "true"
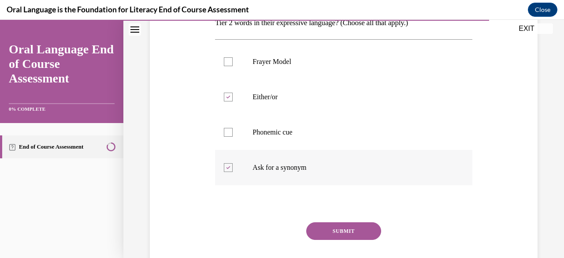
scroll to position [195, 0]
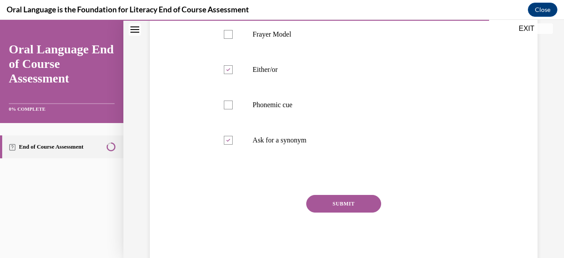
click at [324, 209] on button "SUBMIT" at bounding box center [343, 204] width 75 height 18
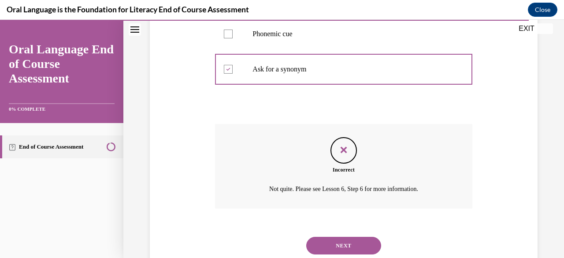
scroll to position [293, 0]
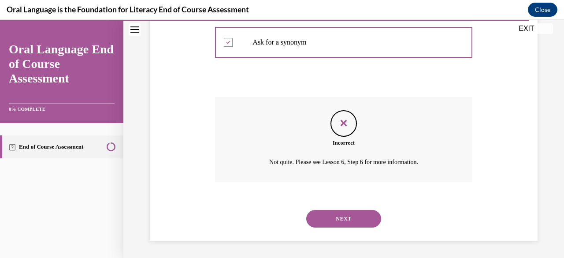
click at [328, 221] on button "NEXT" at bounding box center [343, 219] width 75 height 18
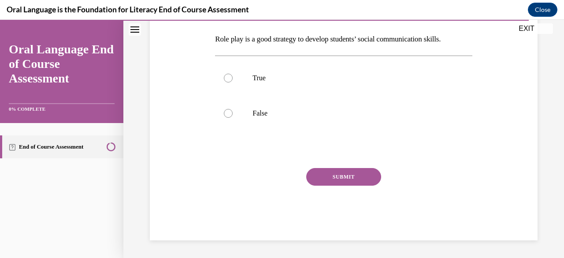
scroll to position [27, 0]
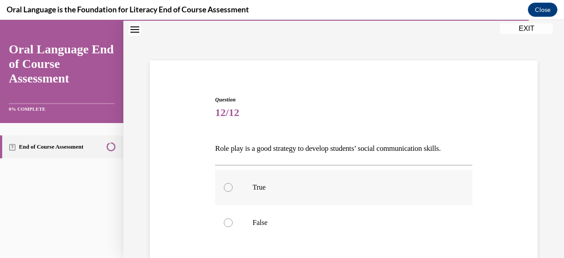
click at [307, 189] on p "True" at bounding box center [352, 187] width 198 height 9
click at [233, 189] on input "True" at bounding box center [228, 187] width 9 height 9
radio input "true"
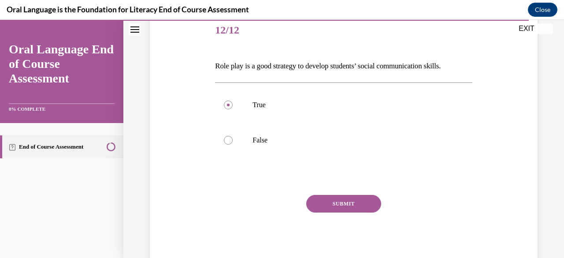
click at [321, 198] on button "SUBMIT" at bounding box center [343, 204] width 75 height 18
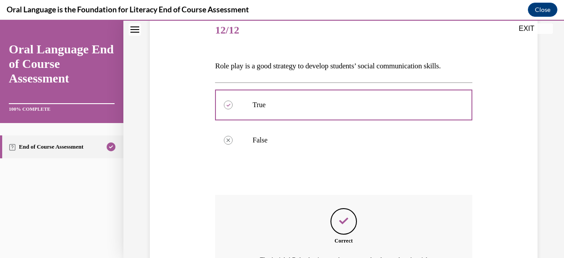
scroll to position [217, 0]
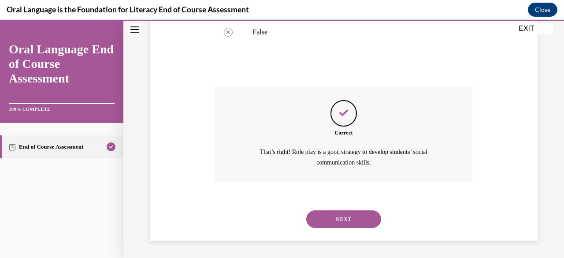
click at [330, 218] on button "NEXT" at bounding box center [343, 219] width 75 height 18
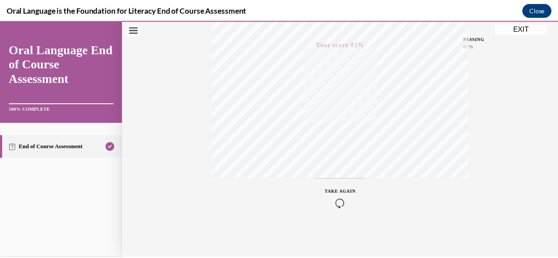
scroll to position [0, 0]
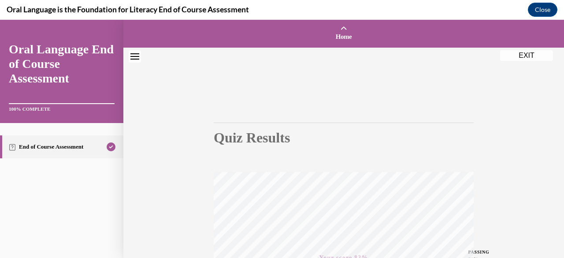
click at [526, 57] on button "EXIT" at bounding box center [526, 55] width 53 height 11
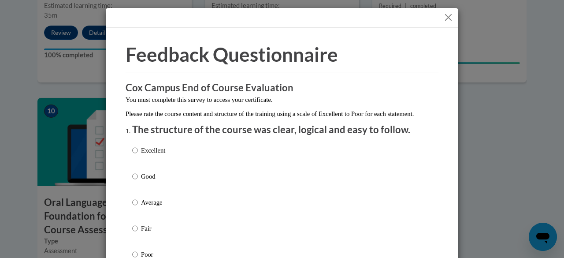
scroll to position [78, 0]
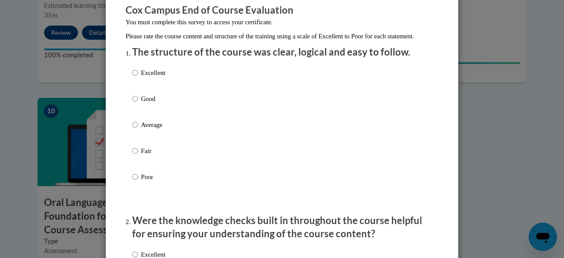
click at [141, 104] on p "Good" at bounding box center [153, 99] width 24 height 10
click at [138, 104] on input "Good" at bounding box center [135, 99] width 6 height 10
radio input "true"
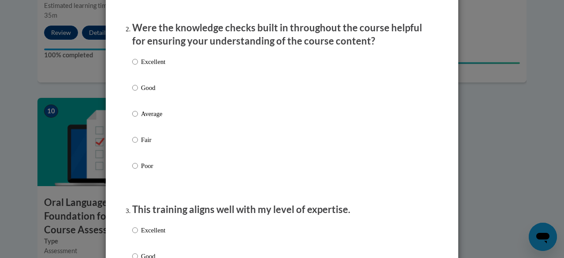
scroll to position [270, 0]
click at [145, 119] on p "Average" at bounding box center [153, 114] width 24 height 10
click at [138, 119] on input "Average" at bounding box center [135, 114] width 6 height 10
radio input "true"
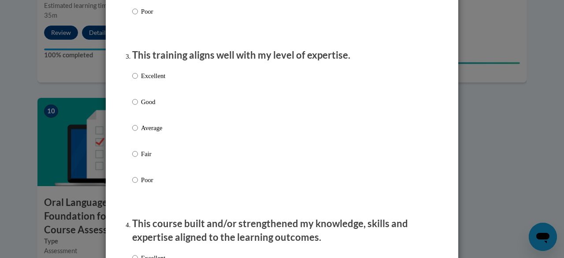
scroll to position [425, 0]
click at [148, 106] on p "Good" at bounding box center [153, 102] width 24 height 10
click at [138, 106] on input "Good" at bounding box center [135, 102] width 6 height 10
radio input "true"
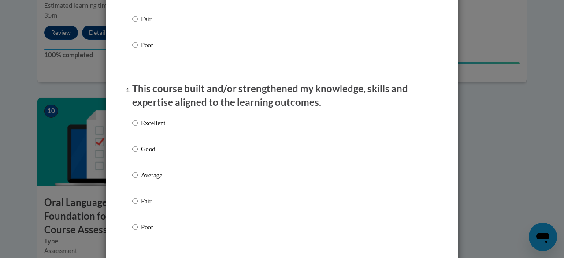
scroll to position [560, 0]
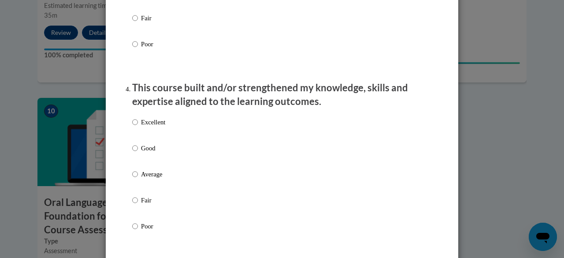
click at [148, 153] on p "Good" at bounding box center [153, 148] width 24 height 10
click at [138, 153] on input "Good" at bounding box center [135, 148] width 6 height 10
radio input "true"
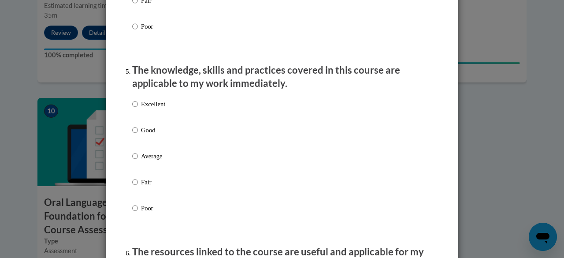
scroll to position [760, 0]
click at [143, 135] on p "Good" at bounding box center [153, 131] width 24 height 10
click at [138, 135] on input "Good" at bounding box center [135, 131] width 6 height 10
radio input "true"
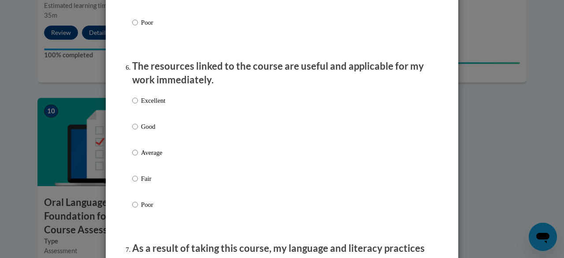
scroll to position [947, 0]
click at [147, 131] on p "Good" at bounding box center [153, 126] width 24 height 10
click at [138, 131] on input "Good" at bounding box center [135, 126] width 6 height 10
radio input "true"
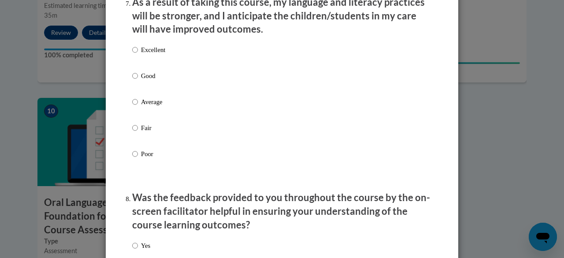
scroll to position [1195, 0]
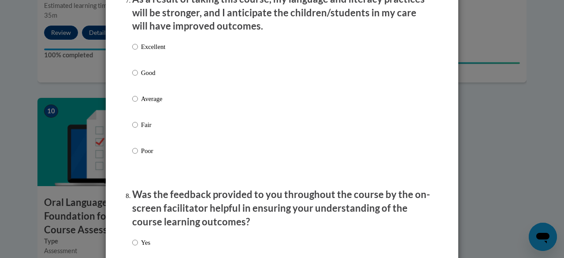
click at [141, 78] on p "Good" at bounding box center [153, 73] width 24 height 10
click at [138, 78] on input "Good" at bounding box center [135, 73] width 6 height 10
radio input "true"
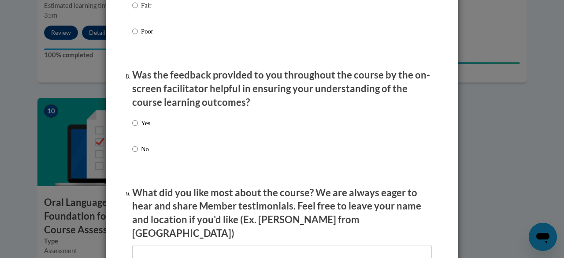
scroll to position [1315, 0]
click at [142, 127] on p "Yes" at bounding box center [145, 123] width 9 height 10
click at [138, 127] on input "Yes" at bounding box center [135, 123] width 6 height 10
radio input "true"
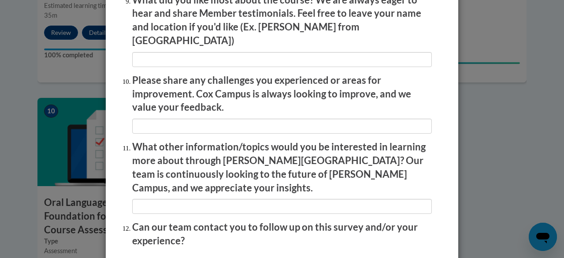
scroll to position [1575, 0]
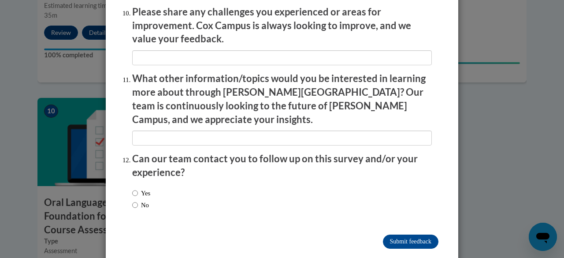
click at [141, 200] on label "No" at bounding box center [140, 205] width 17 height 10
click at [138, 200] on input "No" at bounding box center [135, 205] width 6 height 10
radio input "true"
click at [401, 235] on input "Submit feedback" at bounding box center [411, 242] width 56 height 14
